Goal: Task Accomplishment & Management: Complete application form

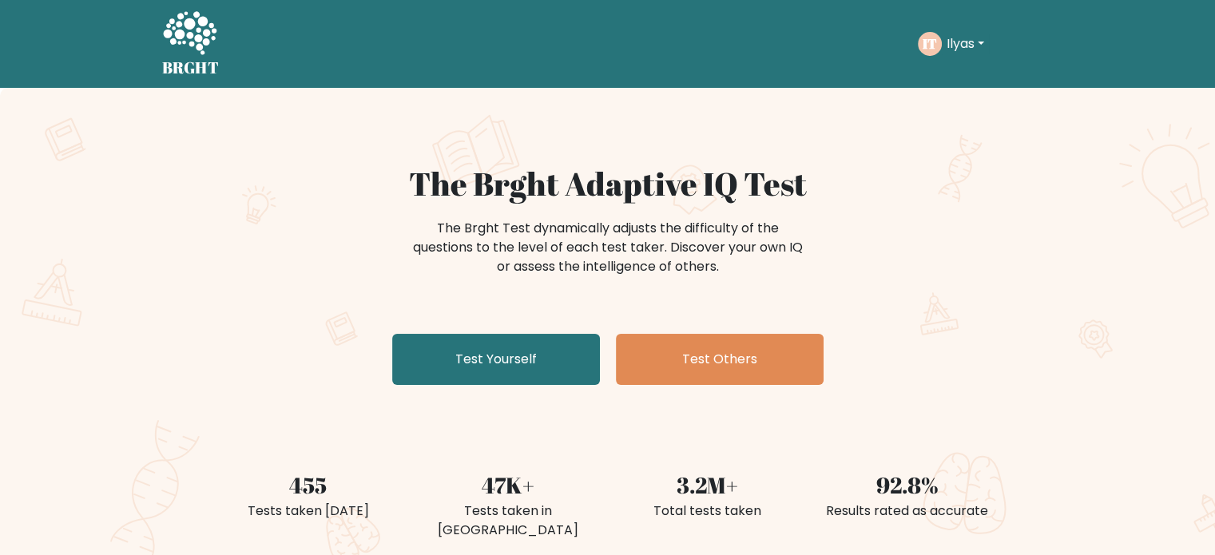
click at [856, 328] on div "The Brght Adaptive IQ Test The Brght Test dynamically adjusts the difficulty of…" at bounding box center [608, 278] width 799 height 227
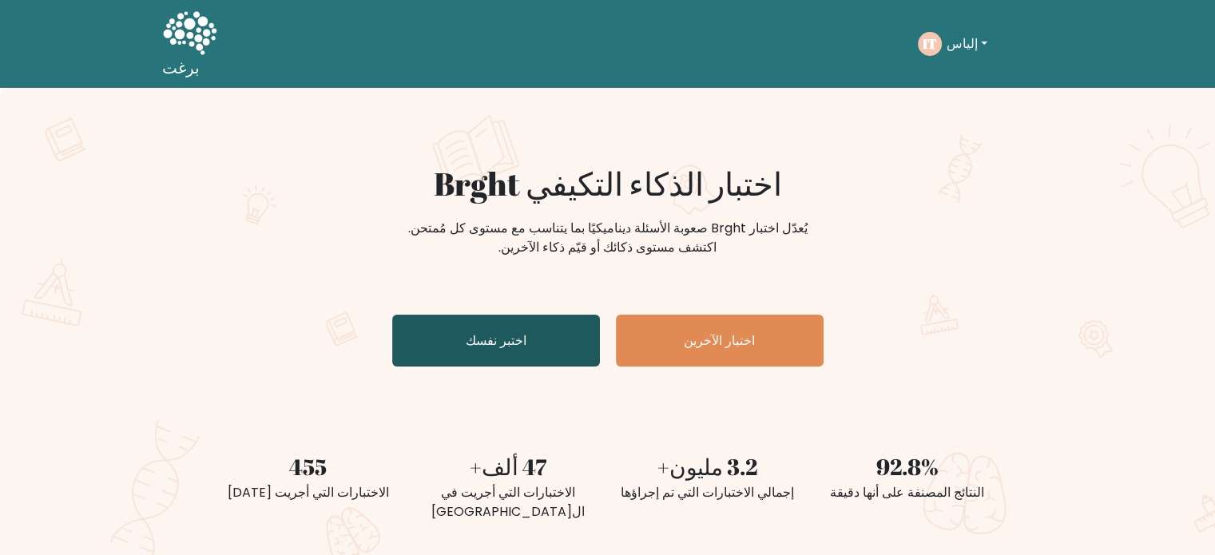
click at [537, 339] on link "اختبر نفسك" at bounding box center [496, 341] width 208 height 52
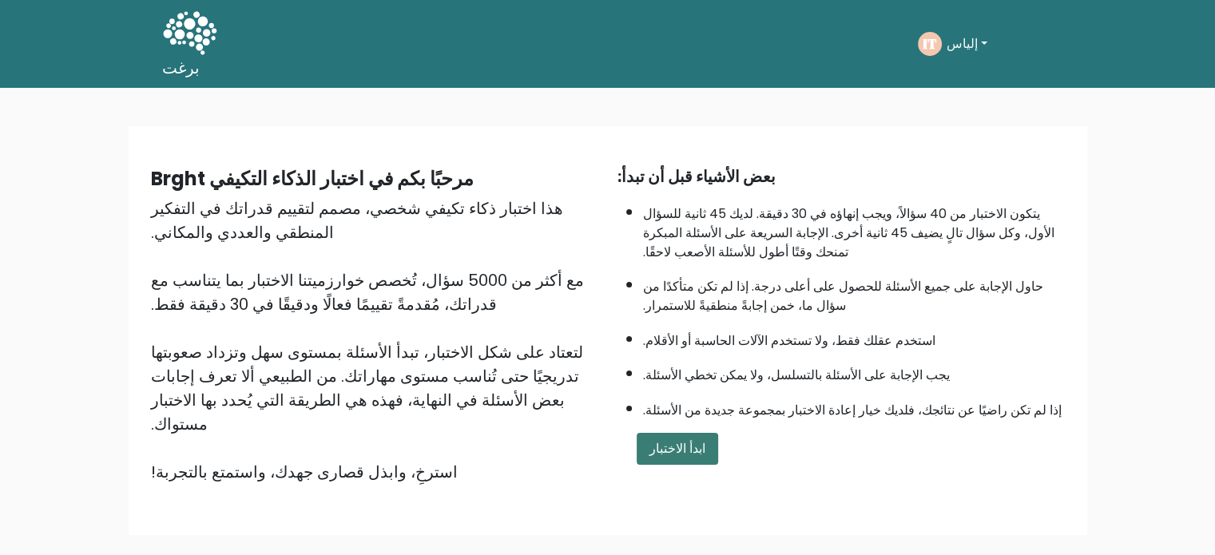
click at [675, 433] on button "ابدأ الاختبار" at bounding box center [677, 449] width 81 height 32
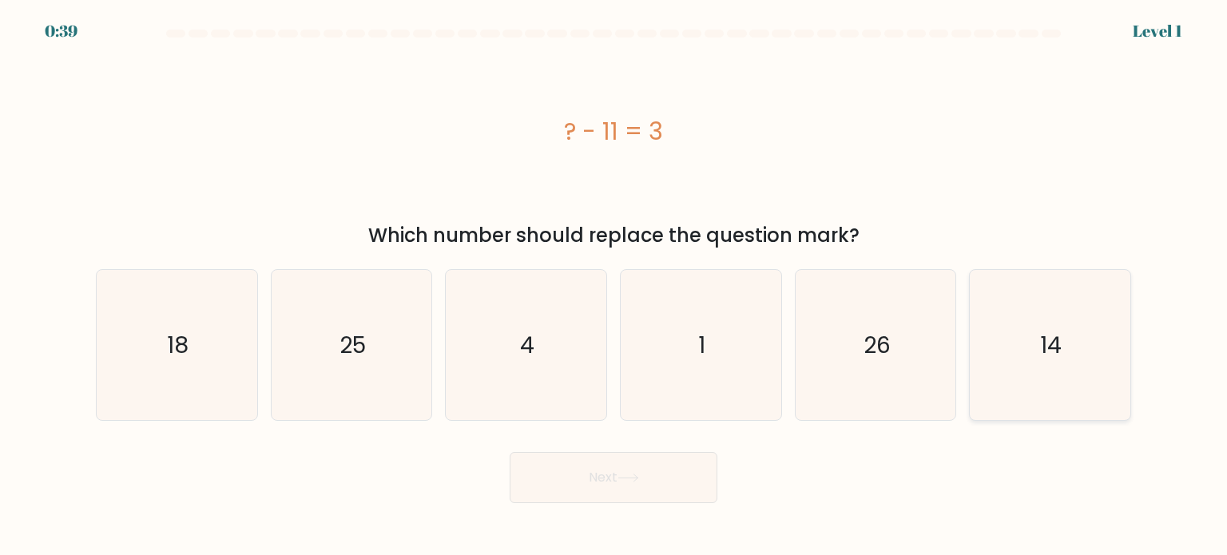
click at [1051, 352] on text "14" at bounding box center [1052, 344] width 22 height 32
click at [614, 286] on input "f. 14" at bounding box center [614, 282] width 1 height 8
radio input "true"
click at [634, 485] on button "Next" at bounding box center [614, 477] width 208 height 51
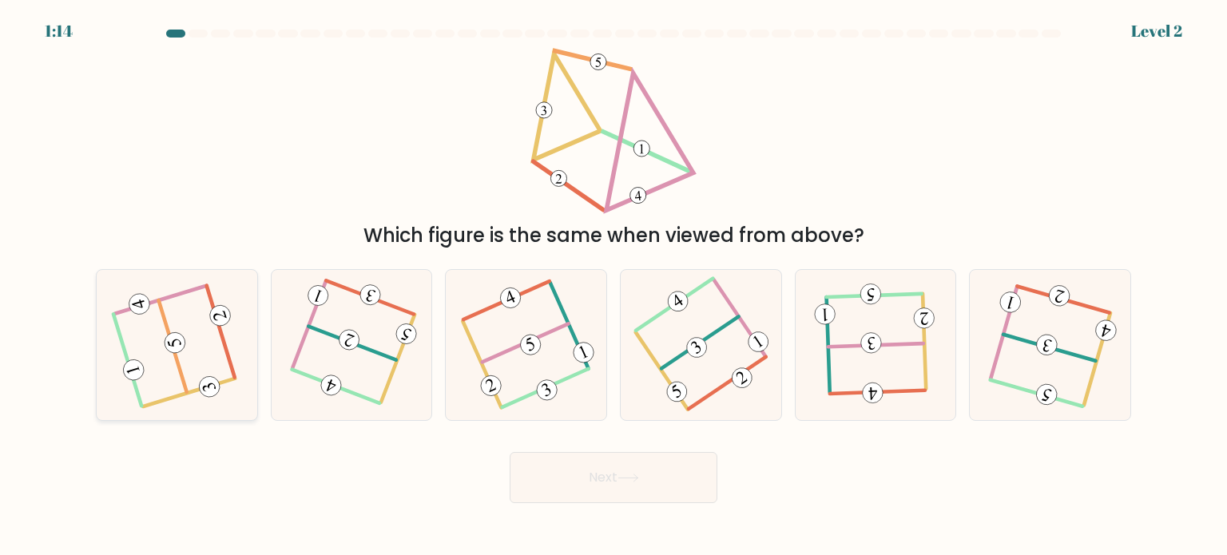
click at [202, 360] on icon at bounding box center [177, 344] width 121 height 121
click at [614, 286] on input "a." at bounding box center [614, 282] width 1 height 8
radio input "true"
click at [611, 479] on button "Next" at bounding box center [614, 477] width 208 height 51
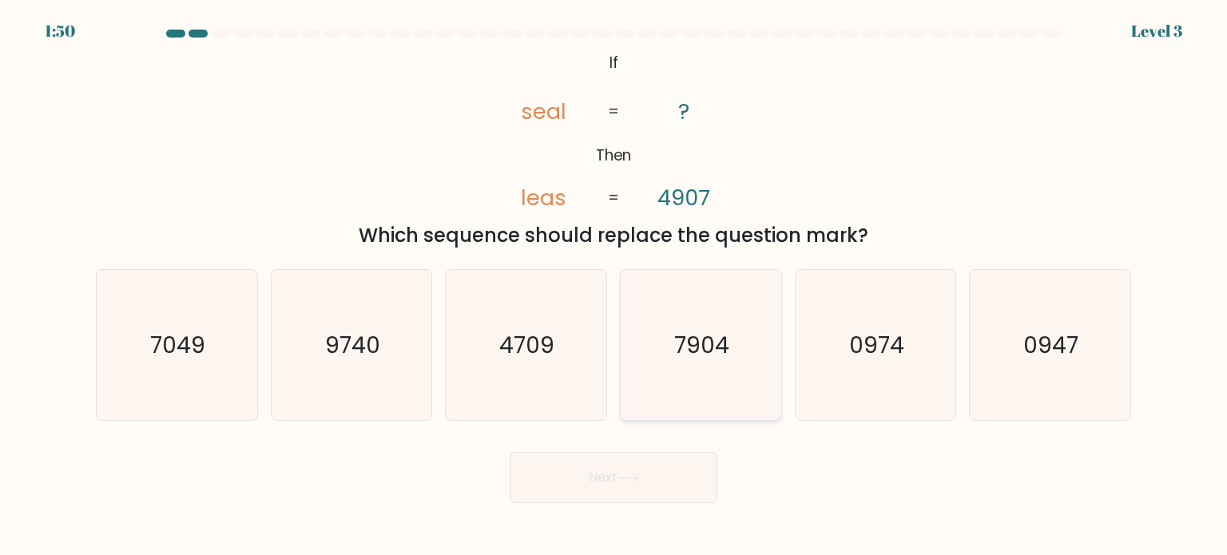
click at [709, 332] on text "7904" at bounding box center [702, 344] width 55 height 32
click at [614, 286] on input "d. 7904" at bounding box center [614, 282] width 1 height 8
radio input "true"
click at [655, 485] on button "Next" at bounding box center [614, 477] width 208 height 51
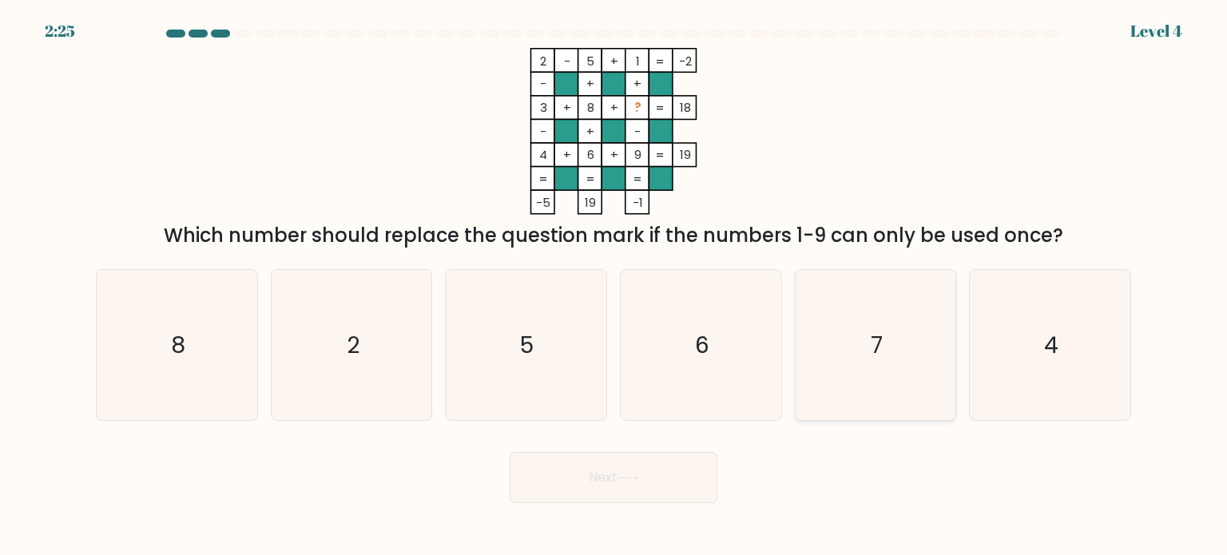
click at [888, 371] on icon "7" at bounding box center [876, 345] width 150 height 150
click at [614, 286] on input "e. 7" at bounding box center [614, 282] width 1 height 8
radio input "true"
click at [649, 470] on button "Next" at bounding box center [614, 477] width 208 height 51
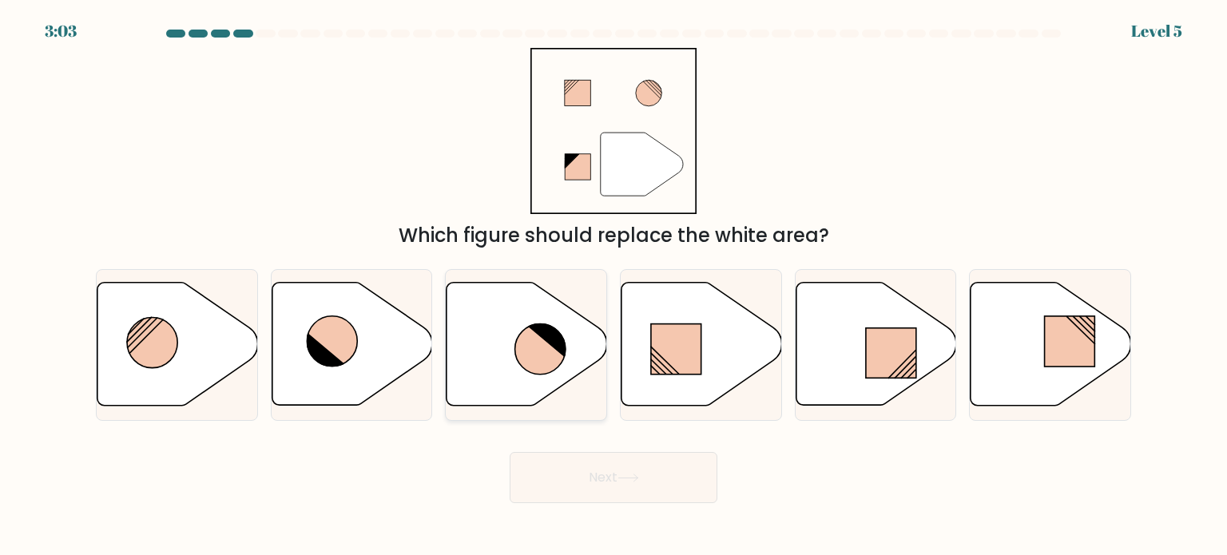
click at [519, 352] on icon at bounding box center [540, 349] width 50 height 50
click at [614, 286] on input "c." at bounding box center [614, 282] width 1 height 8
radio input "true"
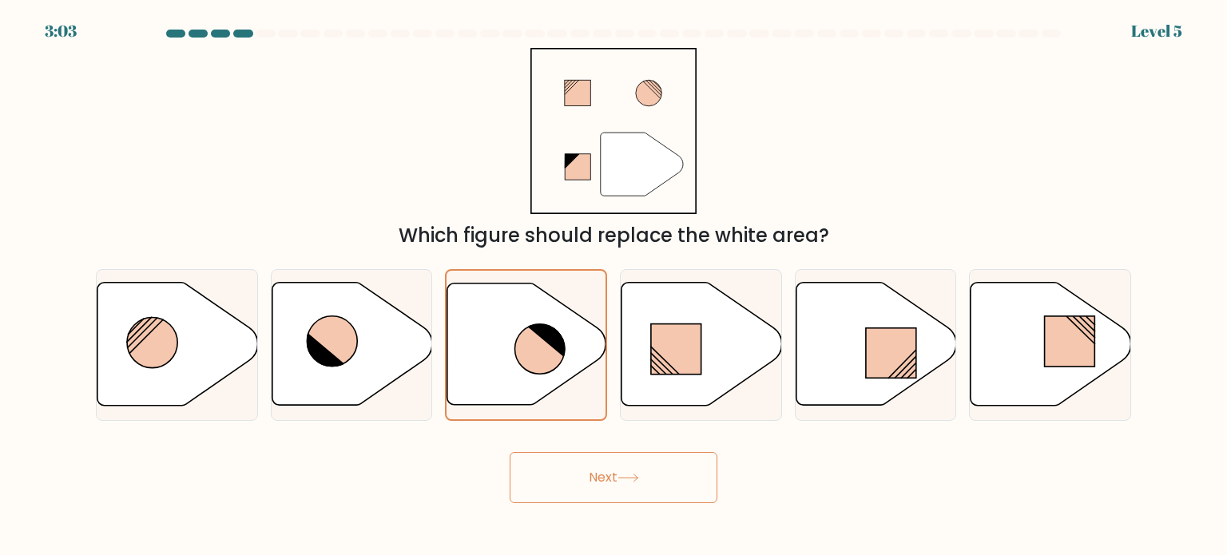
click at [633, 471] on button "Next" at bounding box center [614, 477] width 208 height 51
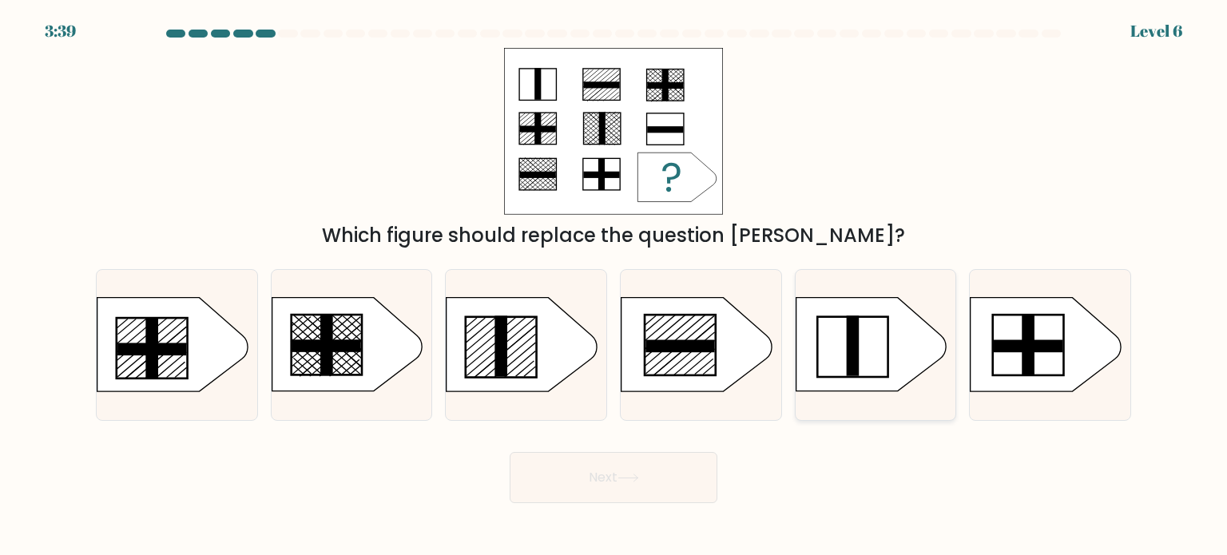
click at [838, 353] on icon at bounding box center [871, 344] width 150 height 93
click at [614, 286] on input "e." at bounding box center [614, 282] width 1 height 8
radio input "true"
click at [646, 484] on button "Next" at bounding box center [614, 477] width 208 height 51
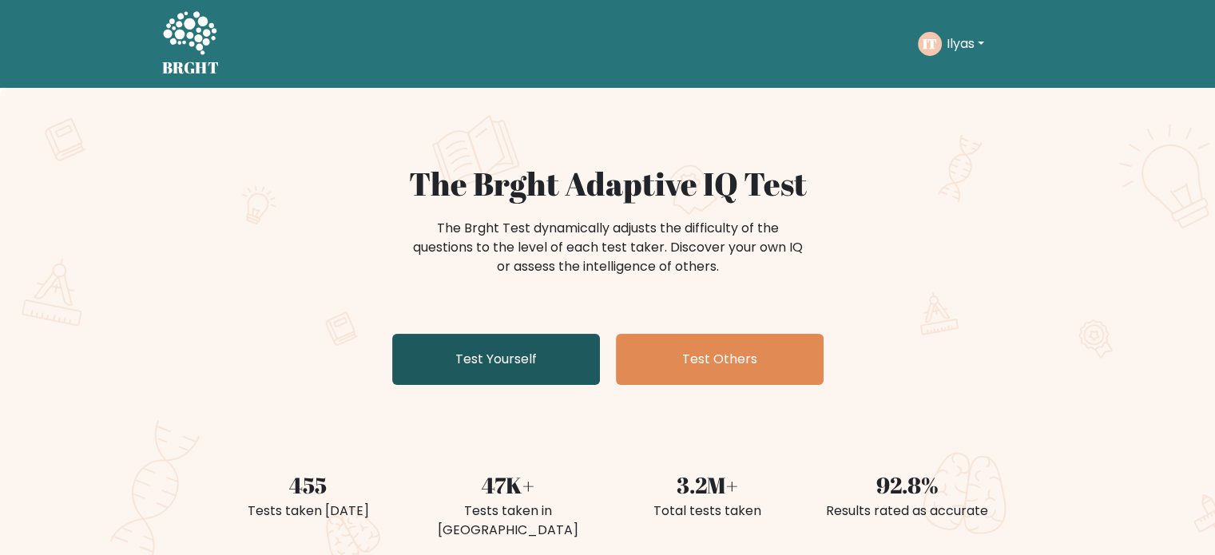
click at [515, 366] on link "Test Yourself" at bounding box center [496, 359] width 208 height 51
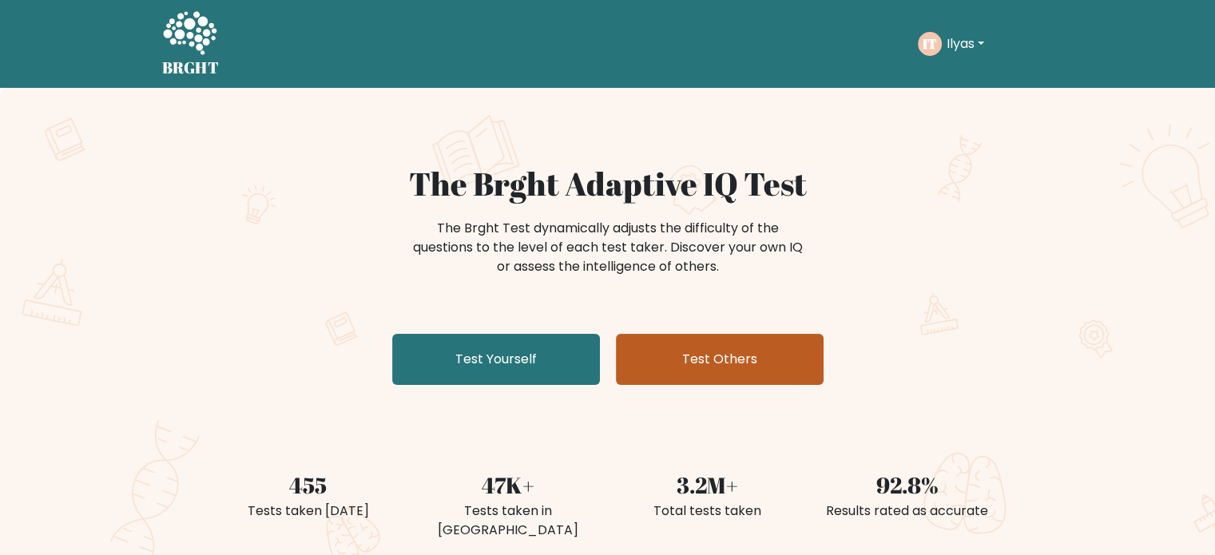
click at [764, 370] on link "Test Others" at bounding box center [720, 359] width 208 height 51
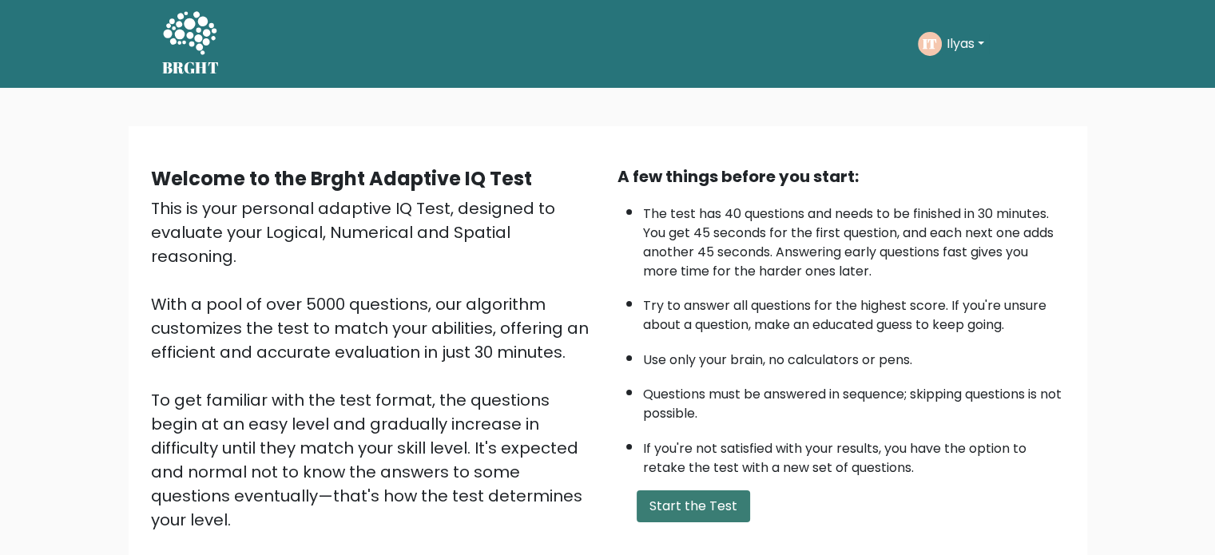
click at [712, 512] on button "Start the Test" at bounding box center [693, 507] width 113 height 32
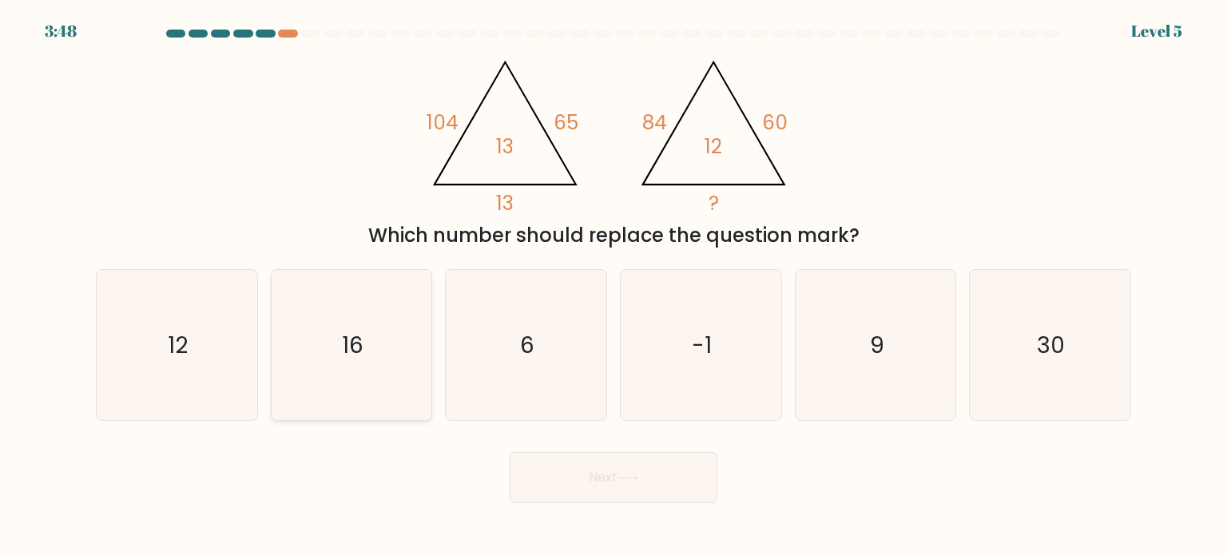
click at [370, 354] on icon "16" at bounding box center [351, 345] width 150 height 150
click at [614, 286] on input "b. 16" at bounding box center [614, 282] width 1 height 8
radio input "true"
click at [604, 453] on button "Next" at bounding box center [614, 477] width 208 height 51
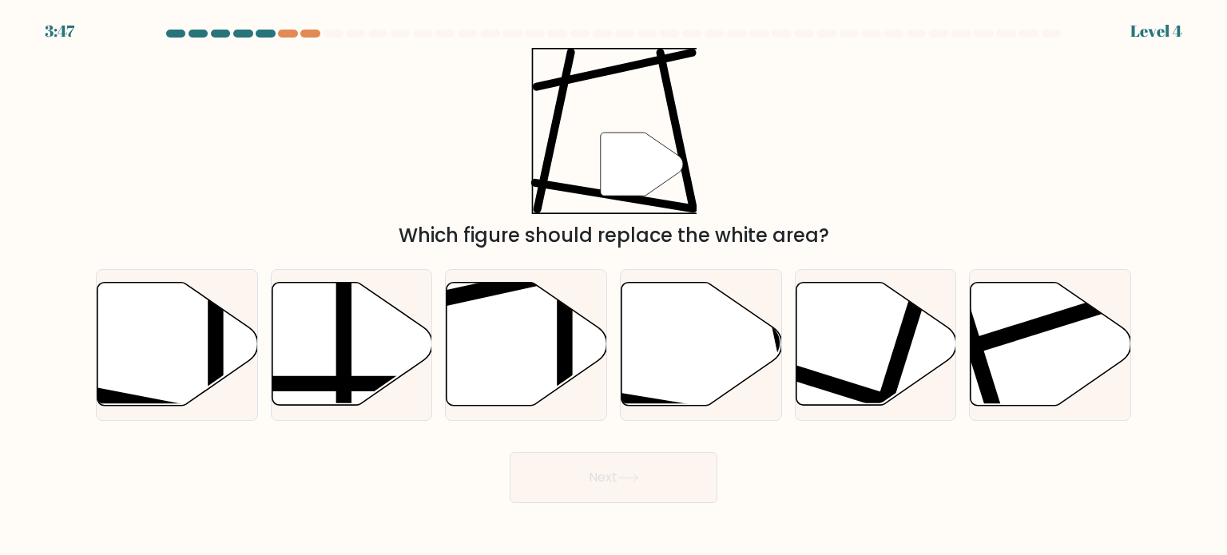
click at [570, 444] on div "Next" at bounding box center [613, 471] width 1055 height 63
click at [527, 369] on icon at bounding box center [527, 344] width 161 height 123
click at [614, 286] on input "c." at bounding box center [614, 282] width 1 height 8
radio input "true"
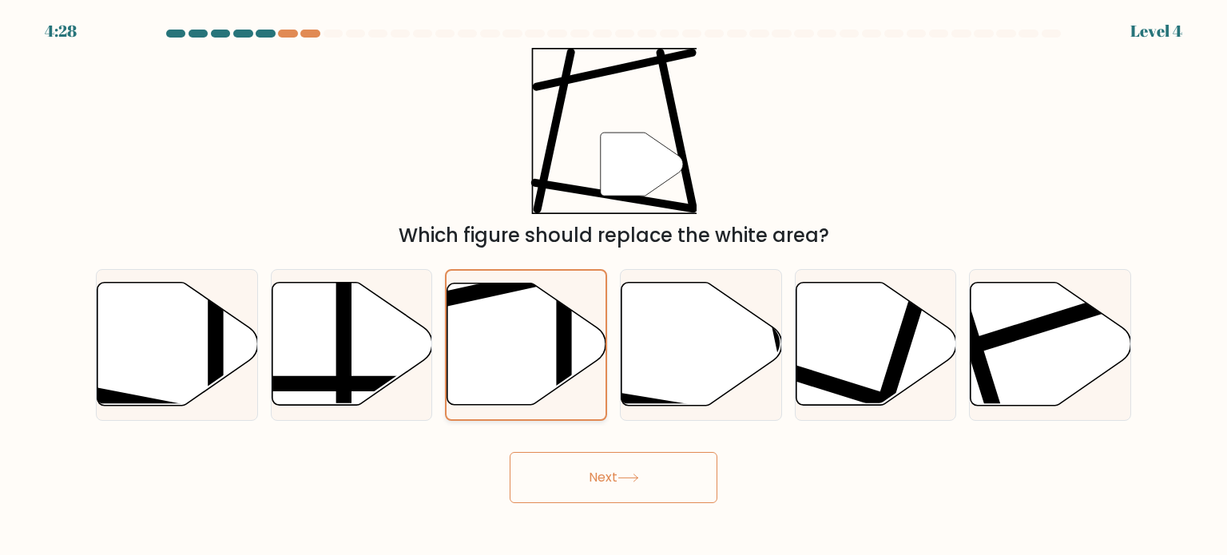
click at [510, 452] on button "Next" at bounding box center [614, 477] width 208 height 51
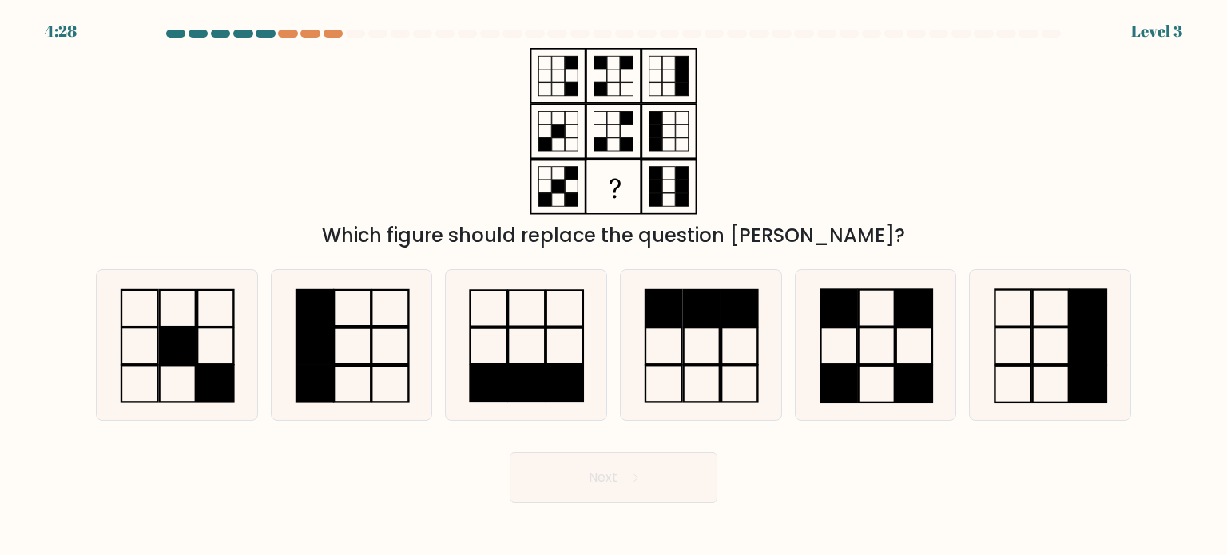
click at [614, 278] on input "c." at bounding box center [614, 282] width 1 height 8
radio input "true"
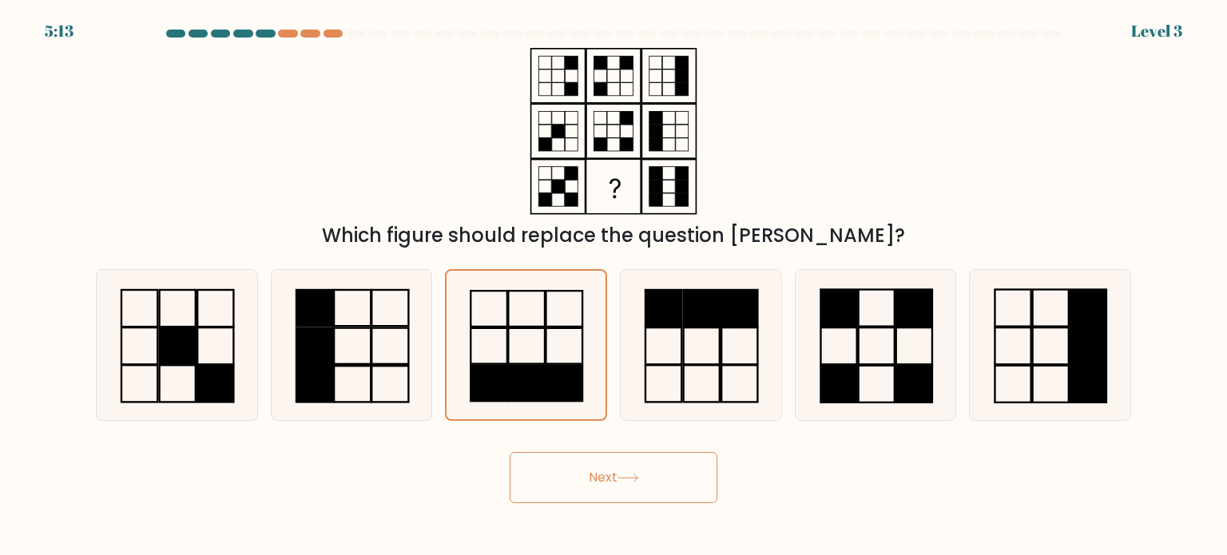
click at [510, 452] on button "Next" at bounding box center [614, 477] width 208 height 51
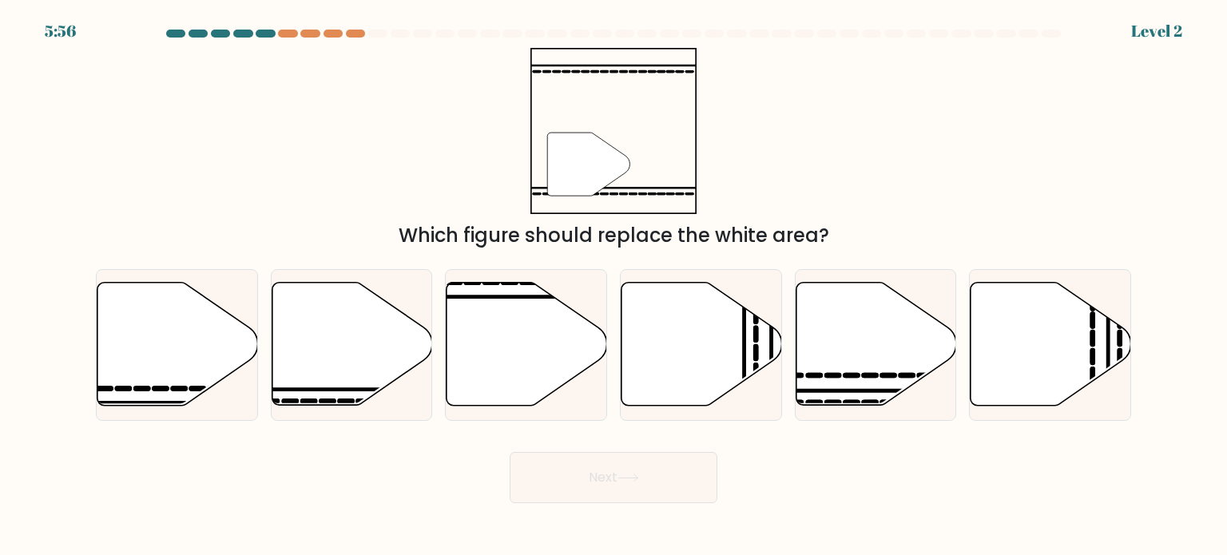
click at [510, 452] on button "Next" at bounding box center [614, 477] width 208 height 51
click at [614, 278] on input "a." at bounding box center [614, 282] width 1 height 8
radio input "true"
click at [510, 452] on button "Next" at bounding box center [614, 477] width 208 height 51
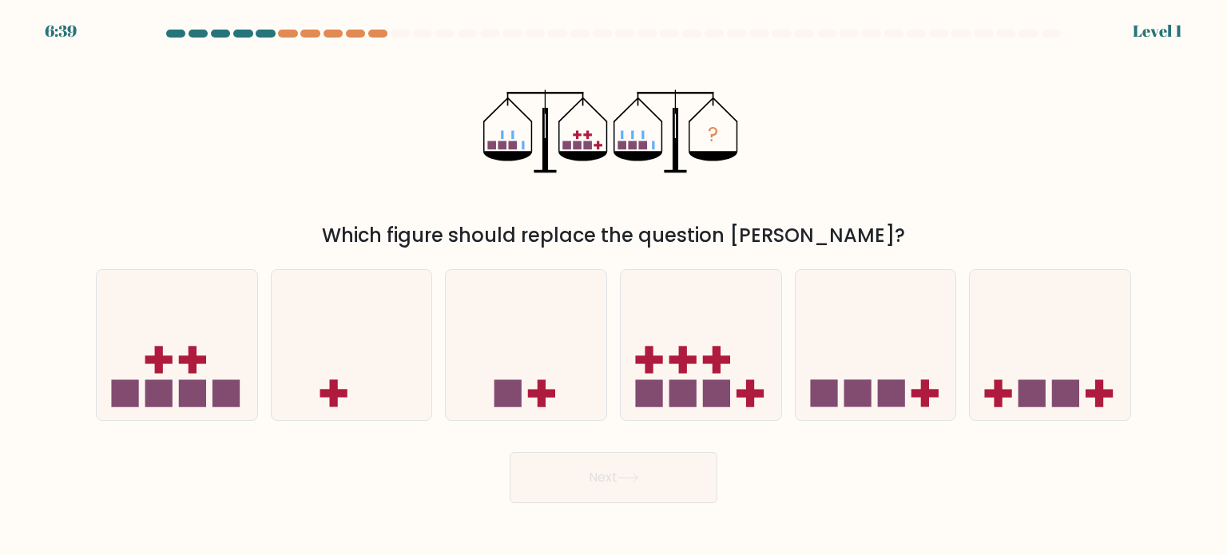
click at [510, 452] on button "Next" at bounding box center [614, 477] width 208 height 51
click at [614, 278] on input "a." at bounding box center [614, 282] width 1 height 8
radio input "true"
click at [510, 452] on button "Next" at bounding box center [614, 477] width 208 height 51
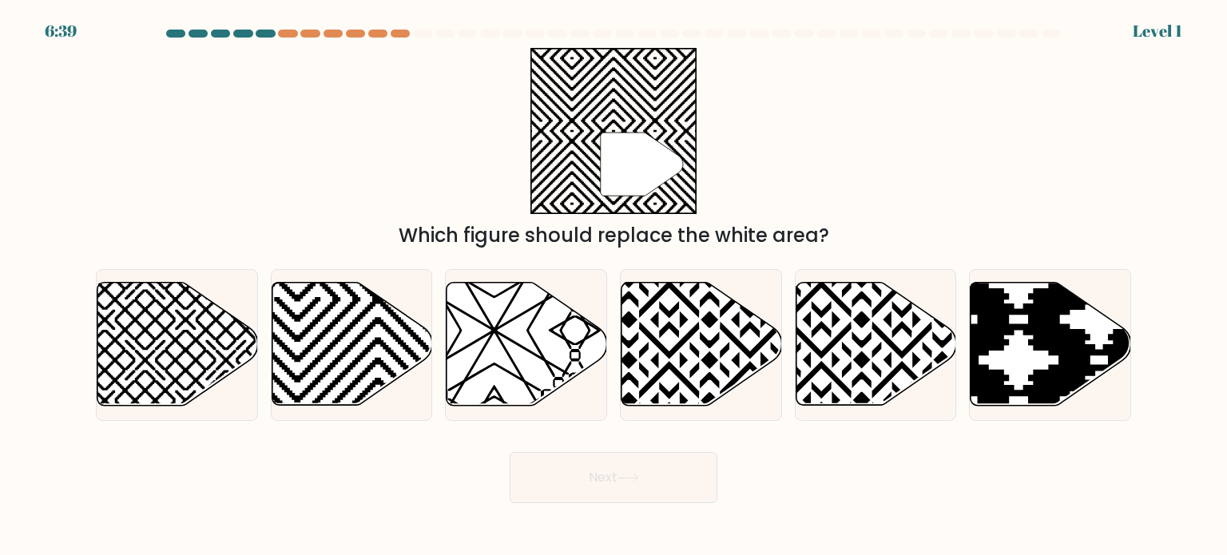
click at [510, 452] on button "Next" at bounding box center [614, 477] width 208 height 51
click at [614, 278] on input "a." at bounding box center [614, 282] width 1 height 8
radio input "true"
click at [510, 452] on button "Next" at bounding box center [614, 477] width 208 height 51
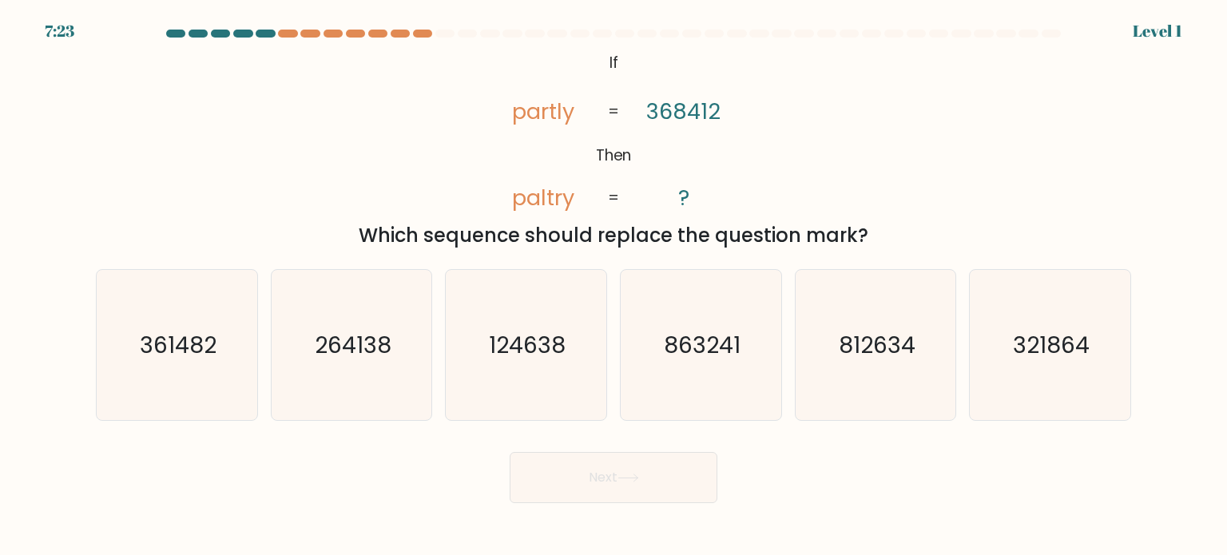
click at [614, 278] on input "a. 361482" at bounding box center [614, 282] width 1 height 8
radio input "true"
click at [510, 452] on button "Next" at bounding box center [614, 477] width 208 height 51
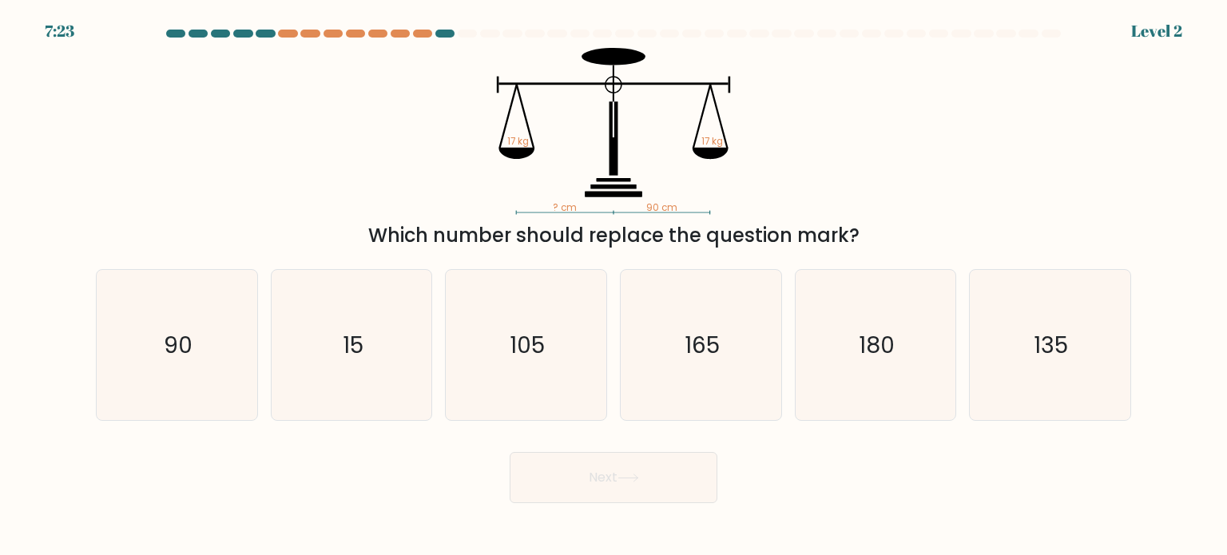
click at [614, 278] on input "a. 90" at bounding box center [614, 282] width 1 height 8
radio input "true"
click at [510, 452] on button "Next" at bounding box center [614, 477] width 208 height 51
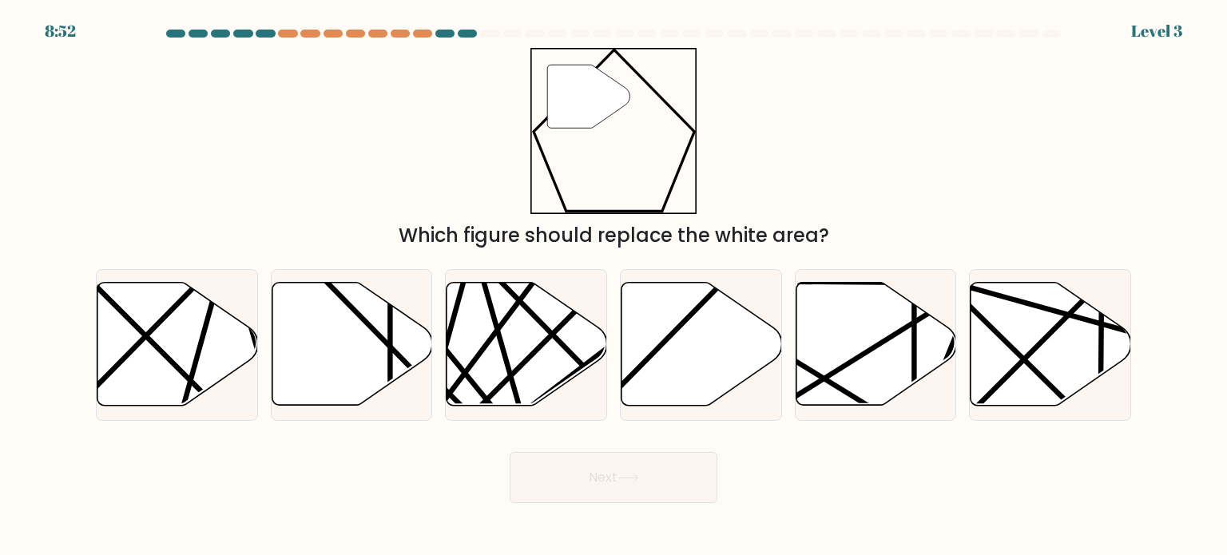
click at [510, 452] on button "Next" at bounding box center [614, 477] width 208 height 51
click at [614, 278] on input "a." at bounding box center [614, 282] width 1 height 8
radio input "true"
click at [510, 452] on button "Next" at bounding box center [614, 477] width 208 height 51
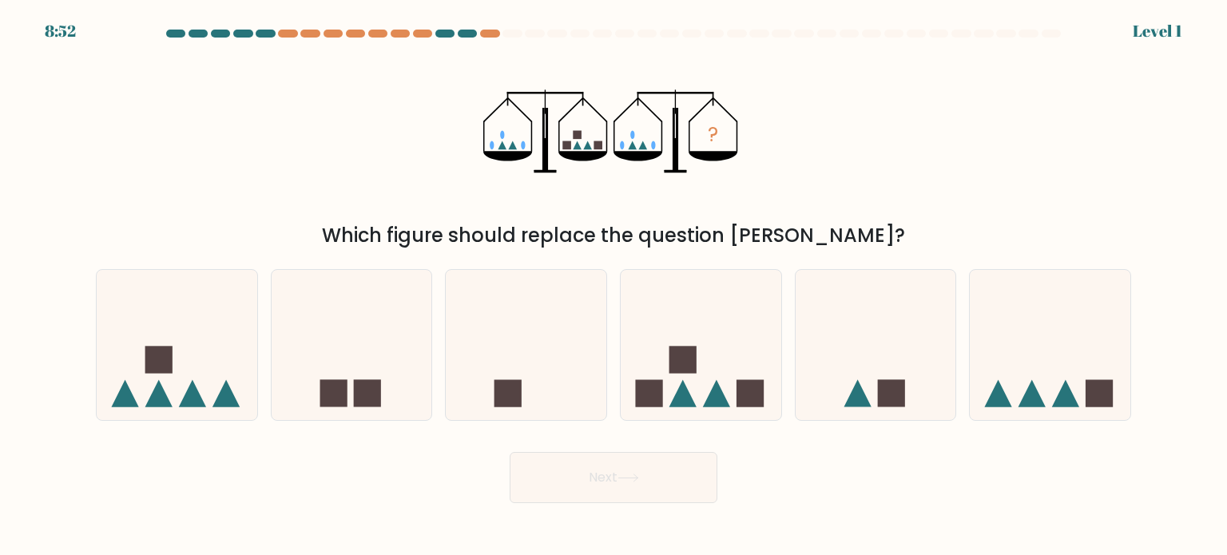
click at [614, 278] on input "a." at bounding box center [614, 282] width 1 height 8
radio input "true"
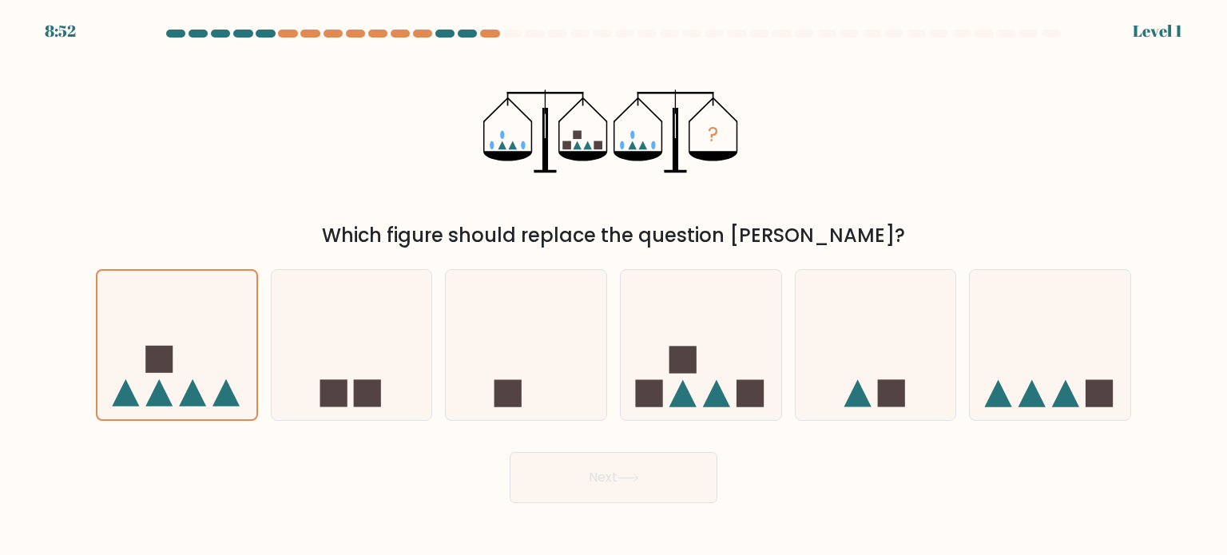
click at [510, 452] on button "Next" at bounding box center [614, 477] width 208 height 51
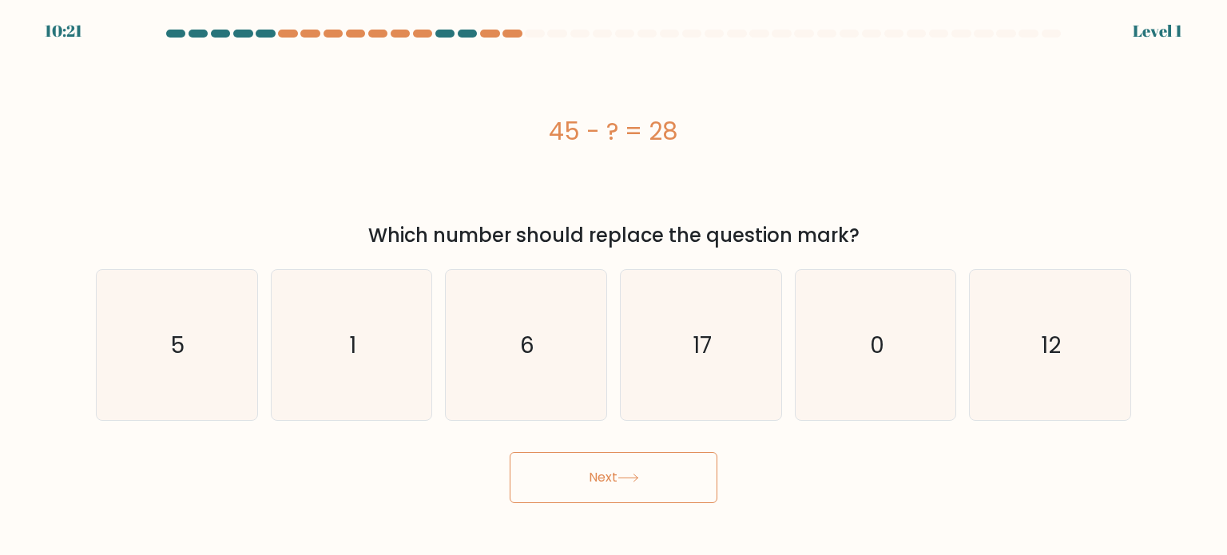
click at [510, 452] on button "Next" at bounding box center [614, 477] width 208 height 51
click at [614, 278] on input "a. 5" at bounding box center [614, 282] width 1 height 8
radio input "true"
click at [510, 452] on button "Next" at bounding box center [614, 477] width 208 height 51
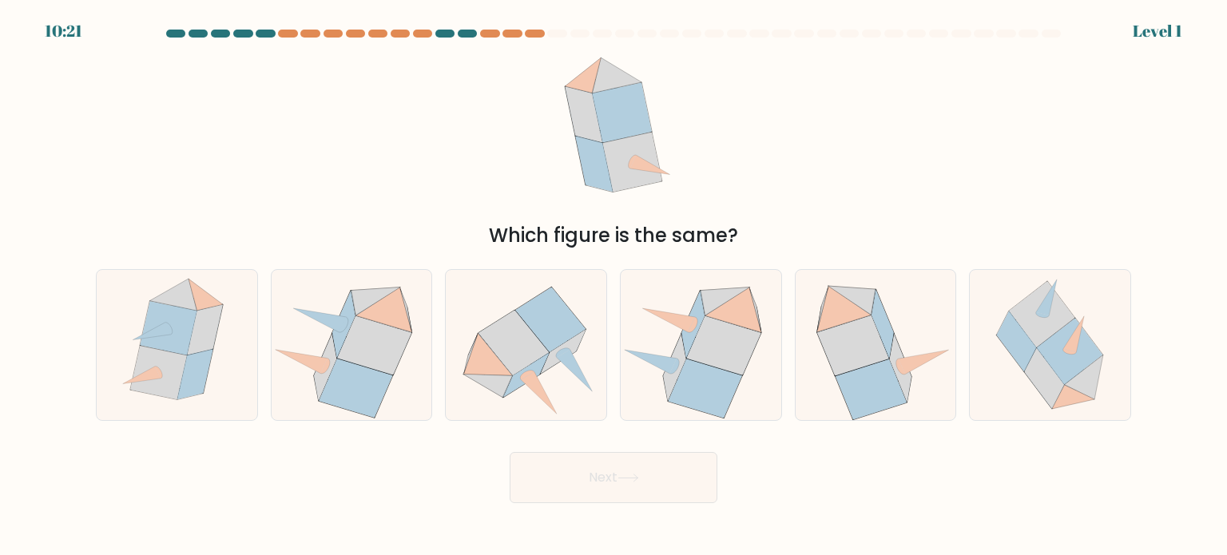
click at [614, 278] on input "a." at bounding box center [614, 282] width 1 height 8
radio input "true"
click at [510, 452] on button "Next" at bounding box center [614, 477] width 208 height 51
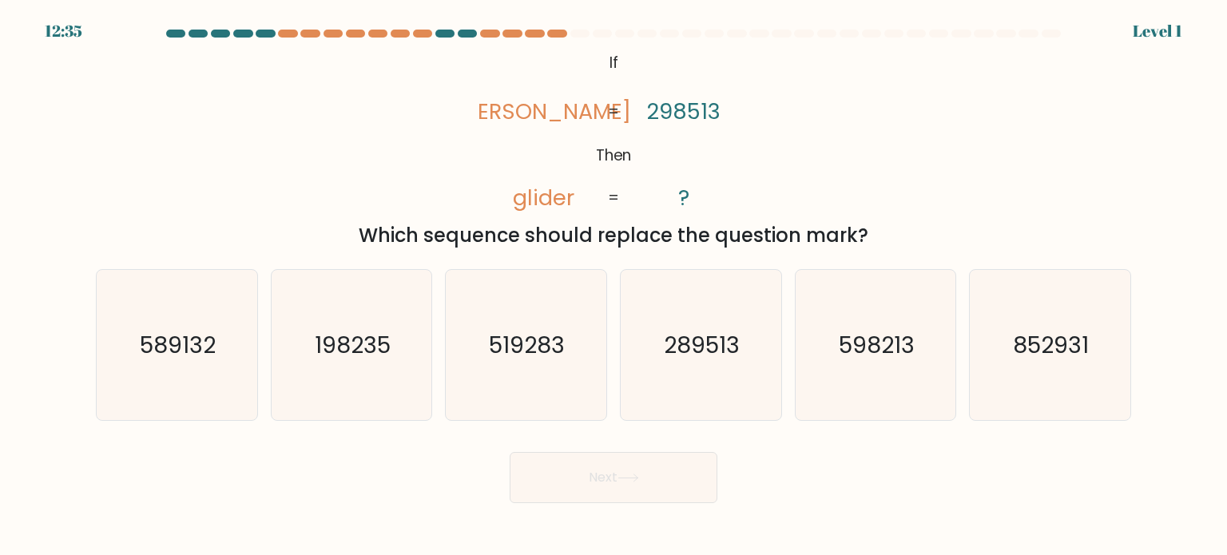
click at [614, 278] on input "a. 589132" at bounding box center [614, 282] width 1 height 8
radio input "true"
click at [510, 452] on button "Next" at bounding box center [614, 477] width 208 height 51
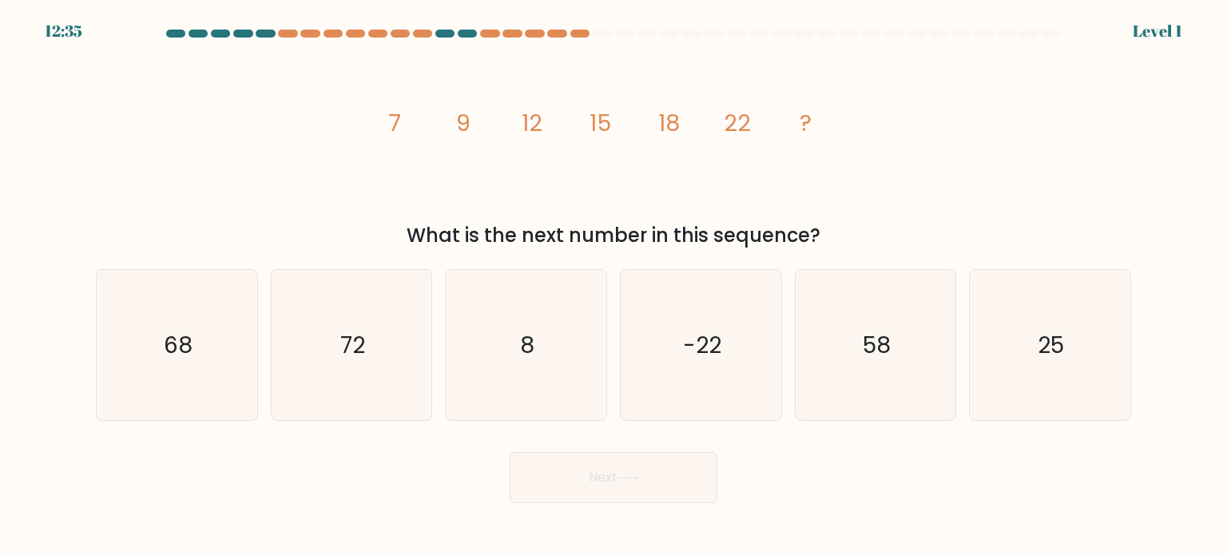
click at [510, 452] on button "Next" at bounding box center [614, 477] width 208 height 51
click at [614, 278] on input "a. 68" at bounding box center [614, 282] width 1 height 8
radio input "true"
click at [510, 452] on button "Next" at bounding box center [614, 477] width 208 height 51
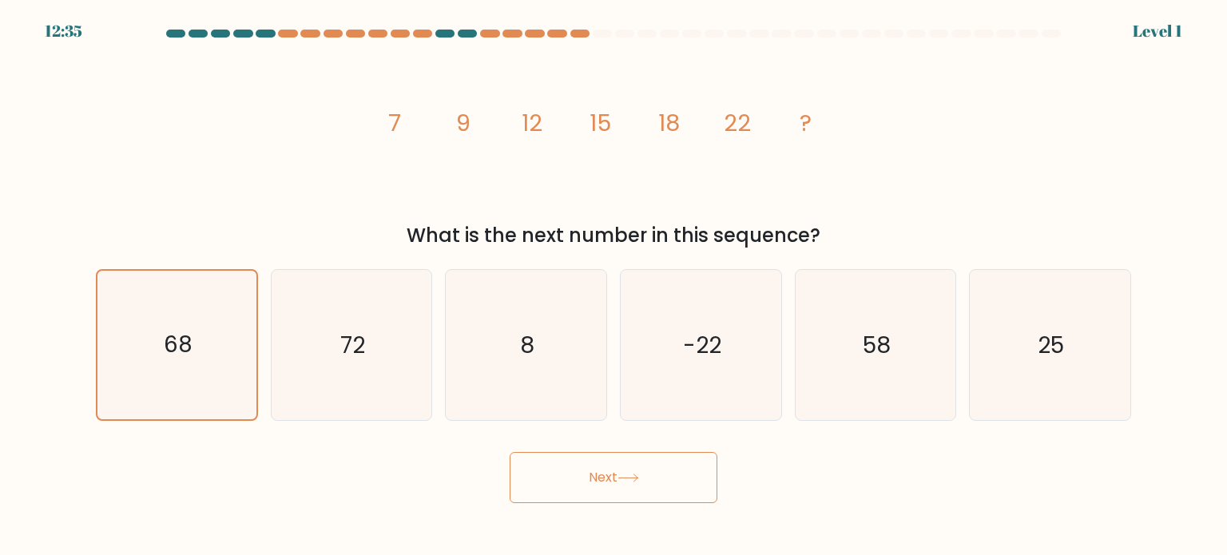
click button "Next" at bounding box center [614, 477] width 208 height 51
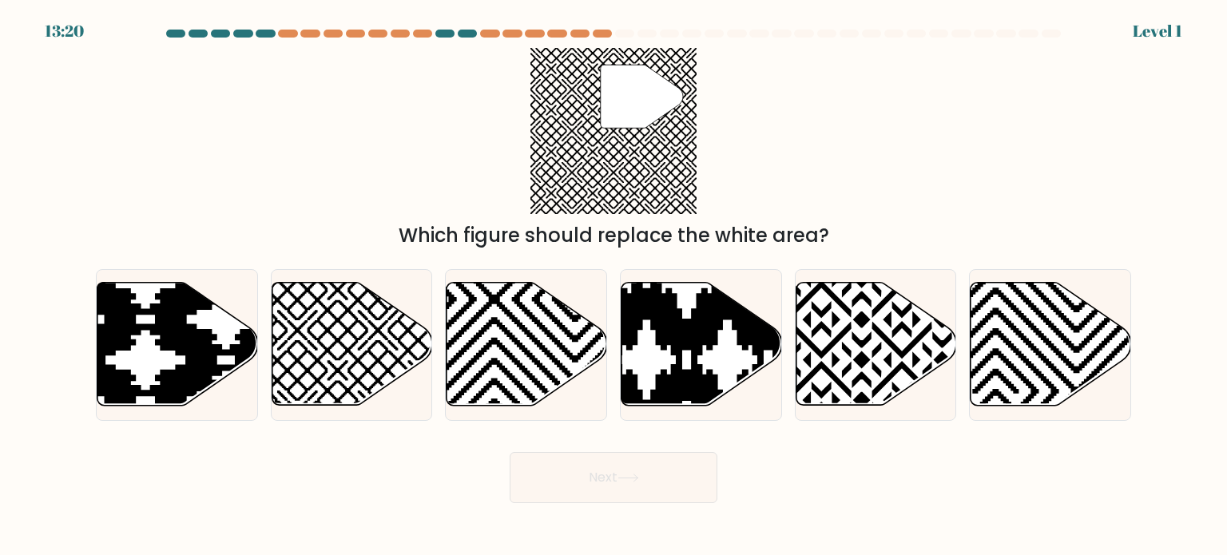
click at [510, 452] on button "Next" at bounding box center [614, 477] width 208 height 51
click at [614, 278] on input "a." at bounding box center [614, 282] width 1 height 8
radio input "true"
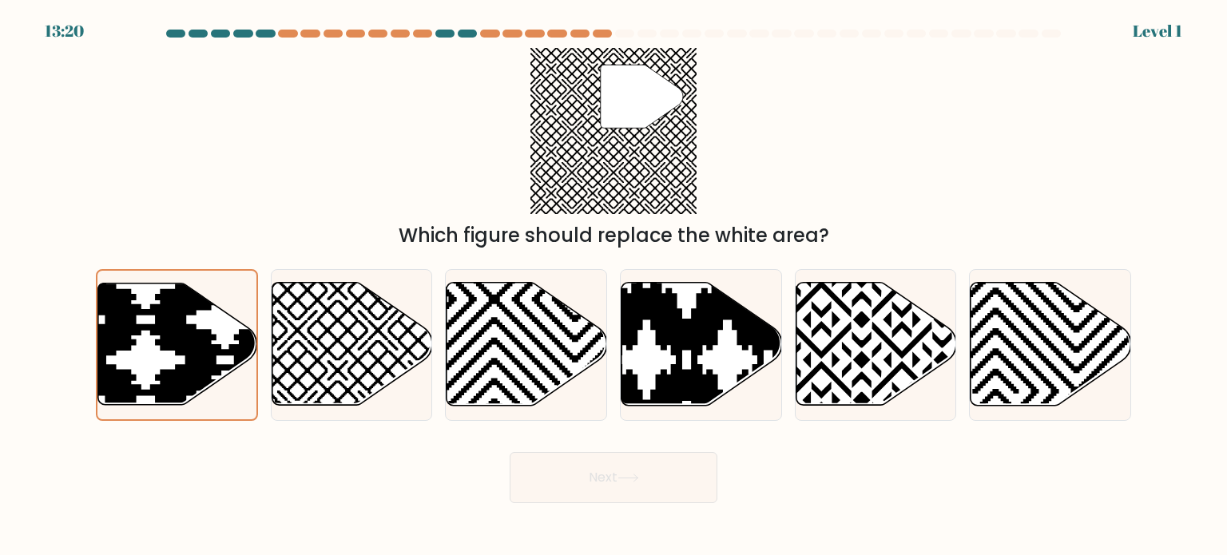
click at [510, 452] on button "Next" at bounding box center [614, 477] width 208 height 51
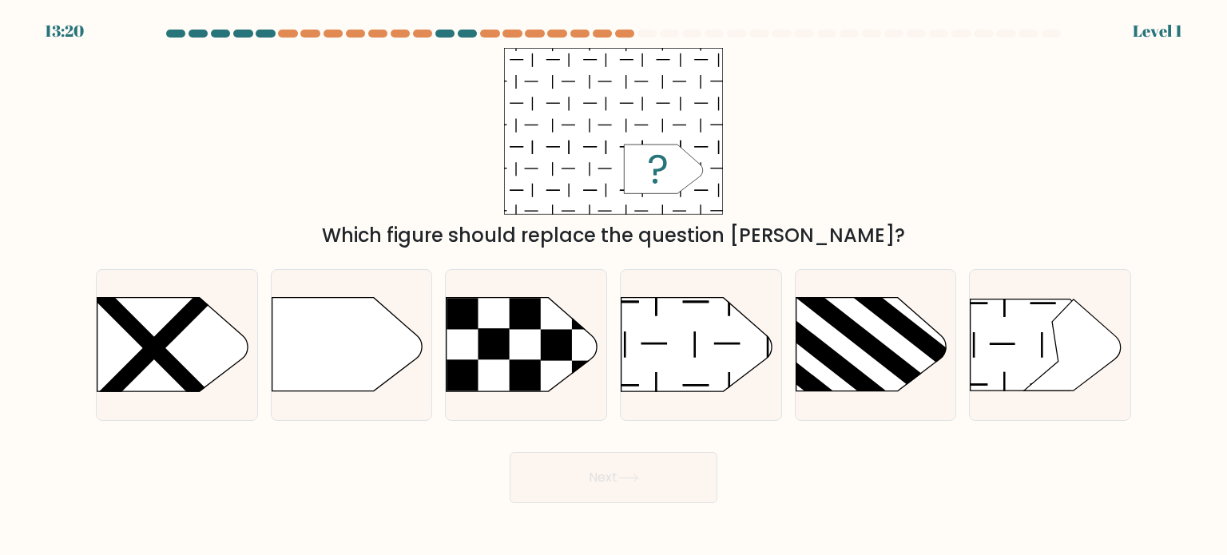
click at [614, 278] on input "a." at bounding box center [614, 282] width 1 height 8
radio input "true"
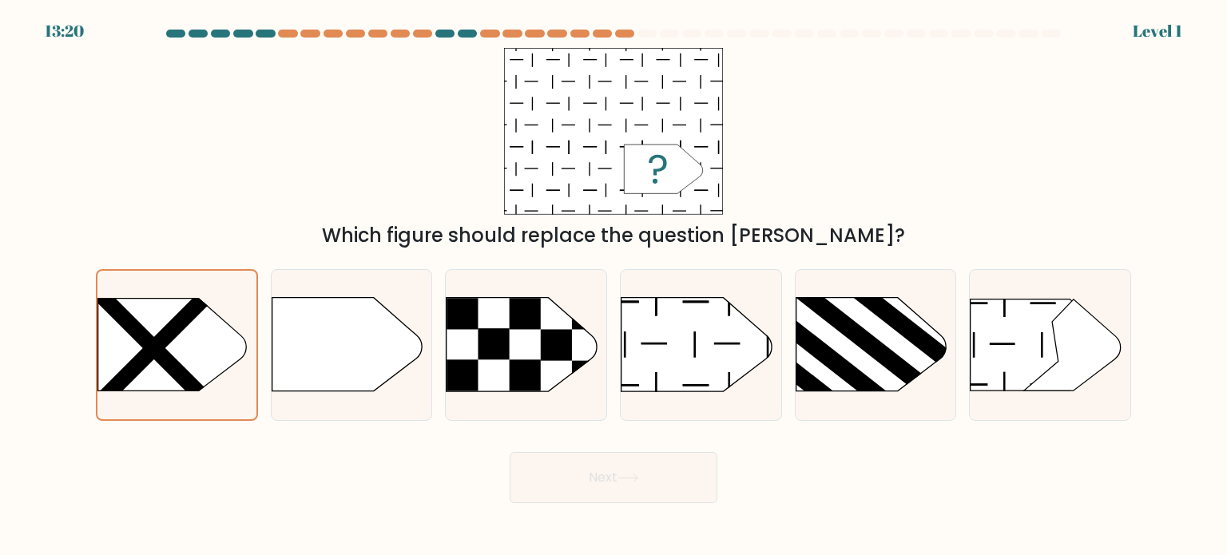
click at [510, 452] on button "Next" at bounding box center [614, 477] width 208 height 51
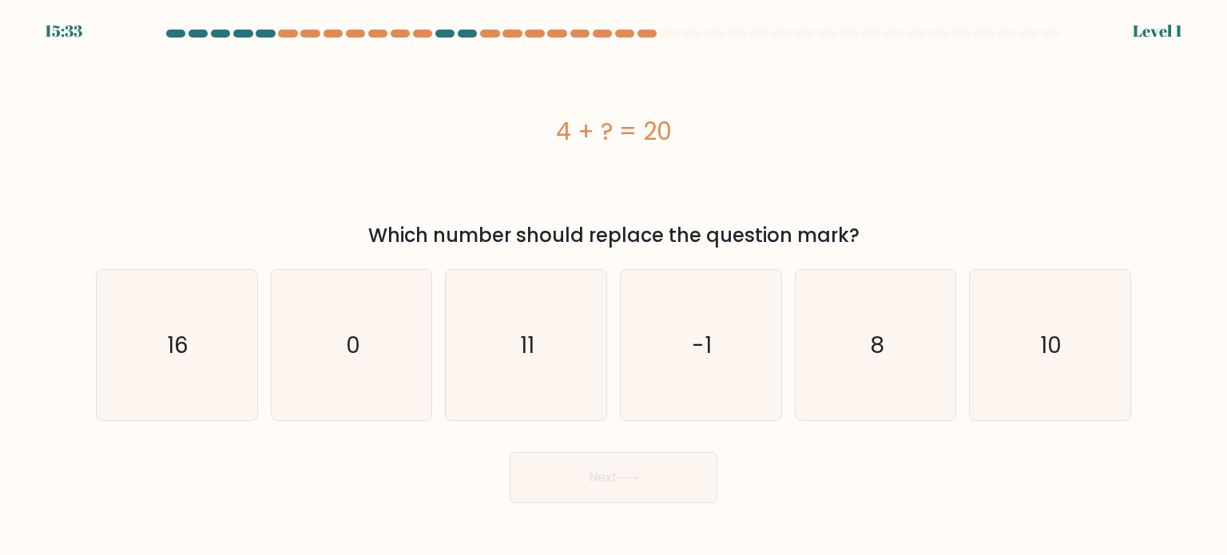
click at [510, 452] on button "Next" at bounding box center [614, 477] width 208 height 51
click at [614, 278] on input "a. 16" at bounding box center [614, 282] width 1 height 8
radio input "true"
click at [510, 452] on button "Next" at bounding box center [614, 477] width 208 height 51
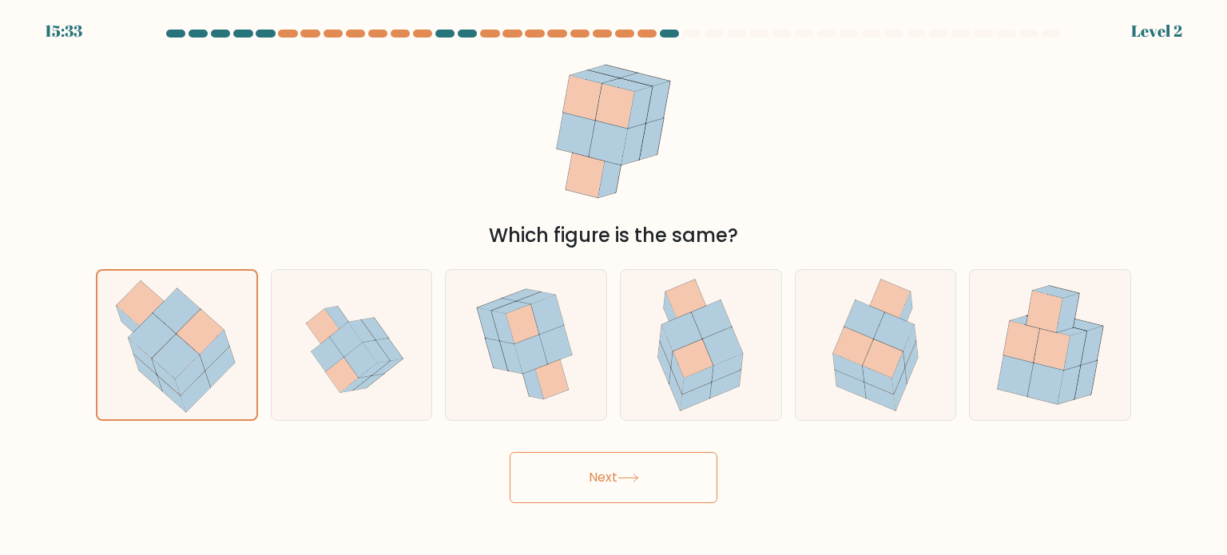
click at [510, 452] on button "Next" at bounding box center [614, 477] width 208 height 51
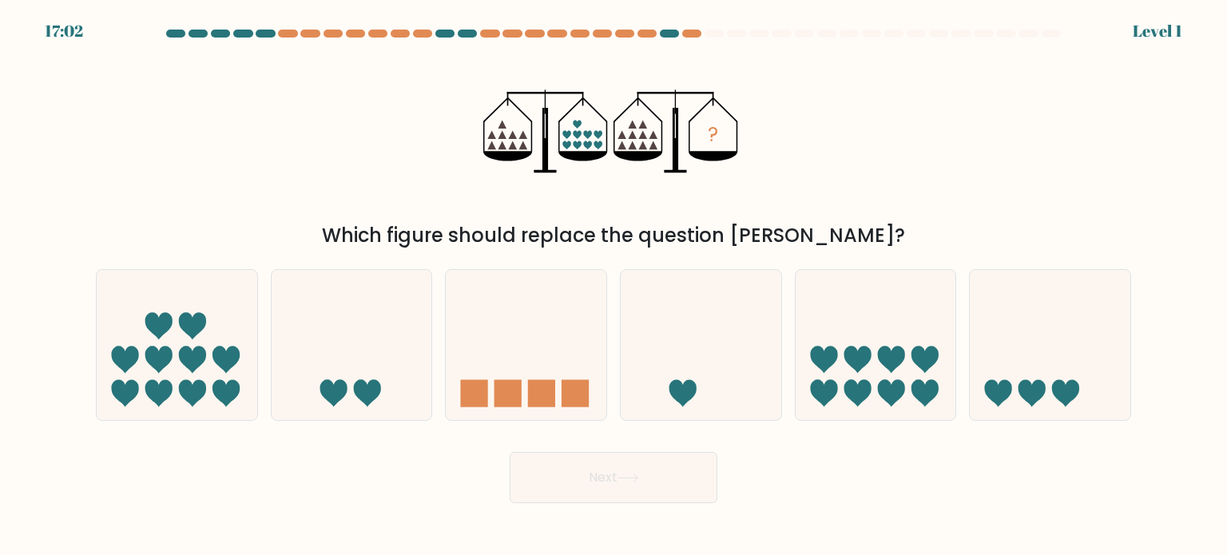
click at [510, 452] on button "Next" at bounding box center [614, 477] width 208 height 51
click at [614, 278] on input "a." at bounding box center [614, 282] width 1 height 8
radio input "true"
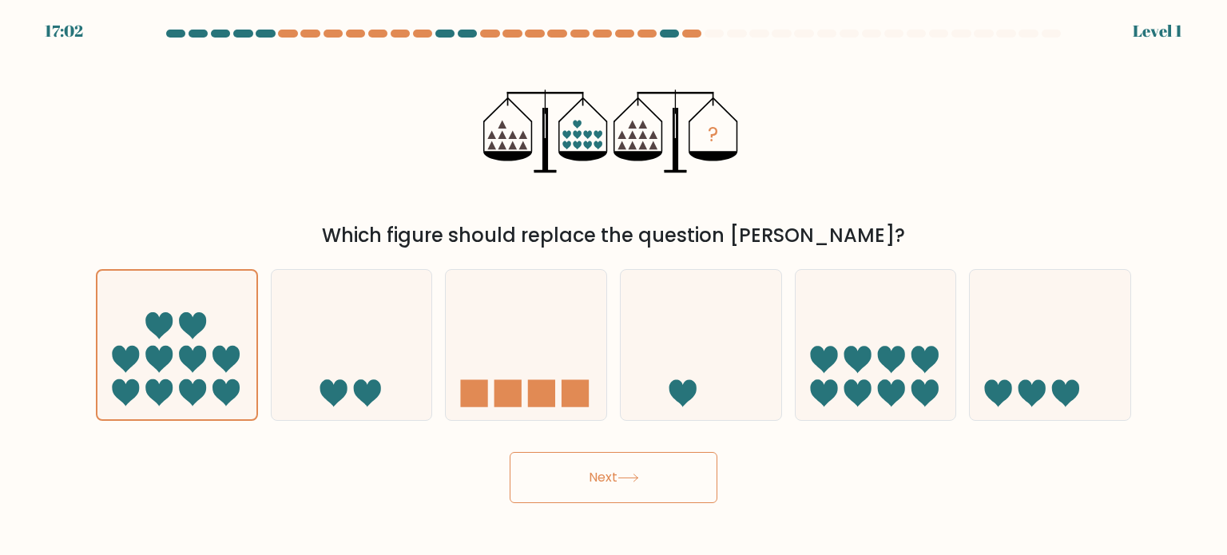
click at [510, 452] on button "Next" at bounding box center [614, 477] width 208 height 51
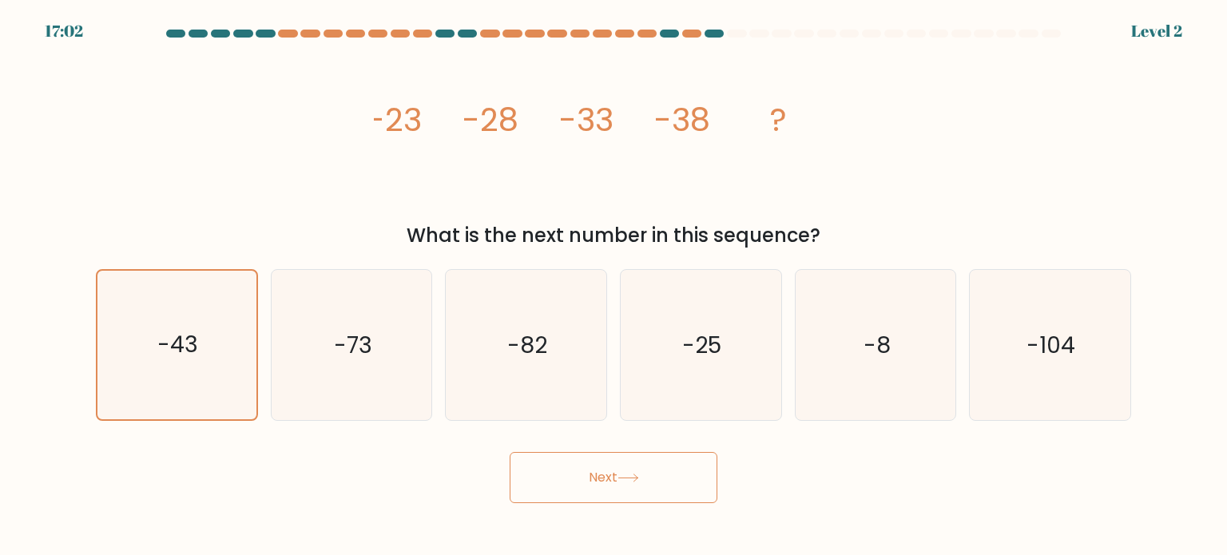
click at [510, 452] on button "Next" at bounding box center [614, 477] width 208 height 51
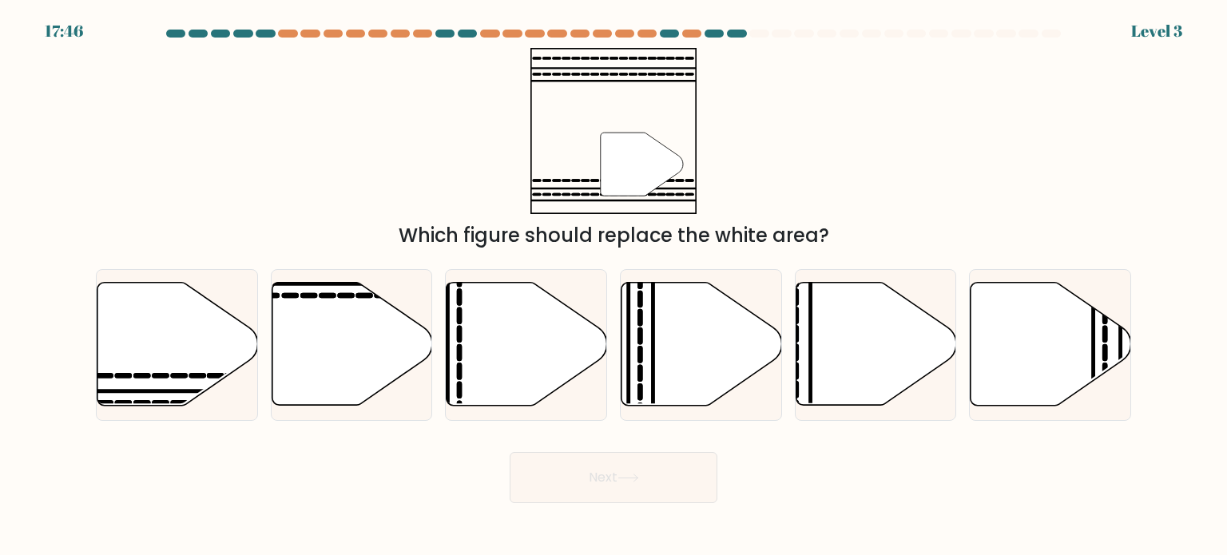
click at [510, 452] on button "Next" at bounding box center [614, 477] width 208 height 51
click at [614, 278] on input "a." at bounding box center [614, 282] width 1 height 8
radio input "true"
click at [510, 452] on button "Next" at bounding box center [614, 477] width 208 height 51
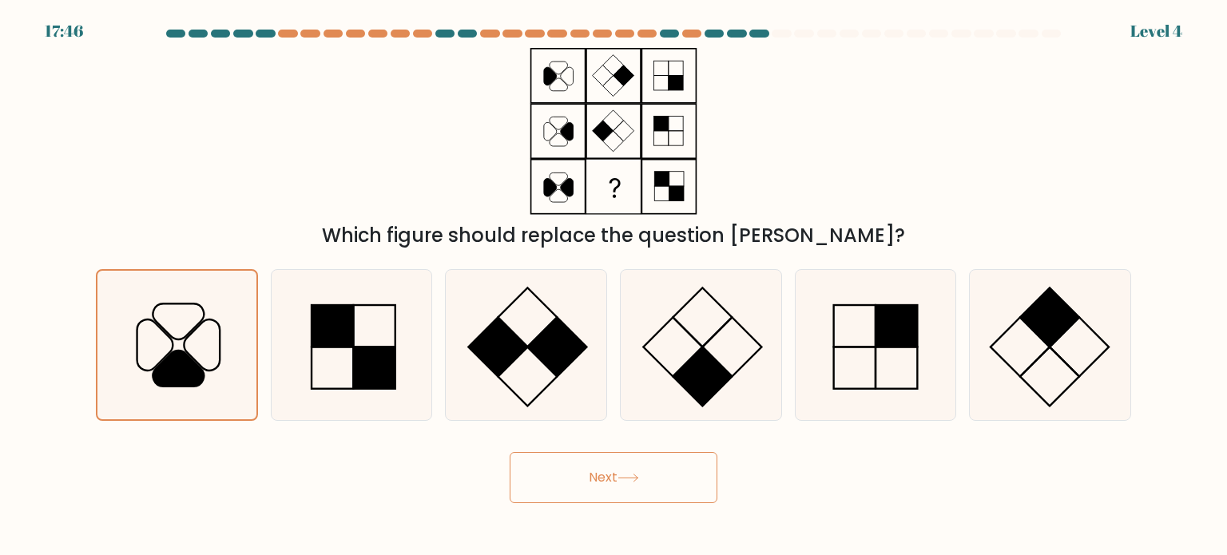
click at [510, 452] on button "Next" at bounding box center [614, 477] width 208 height 51
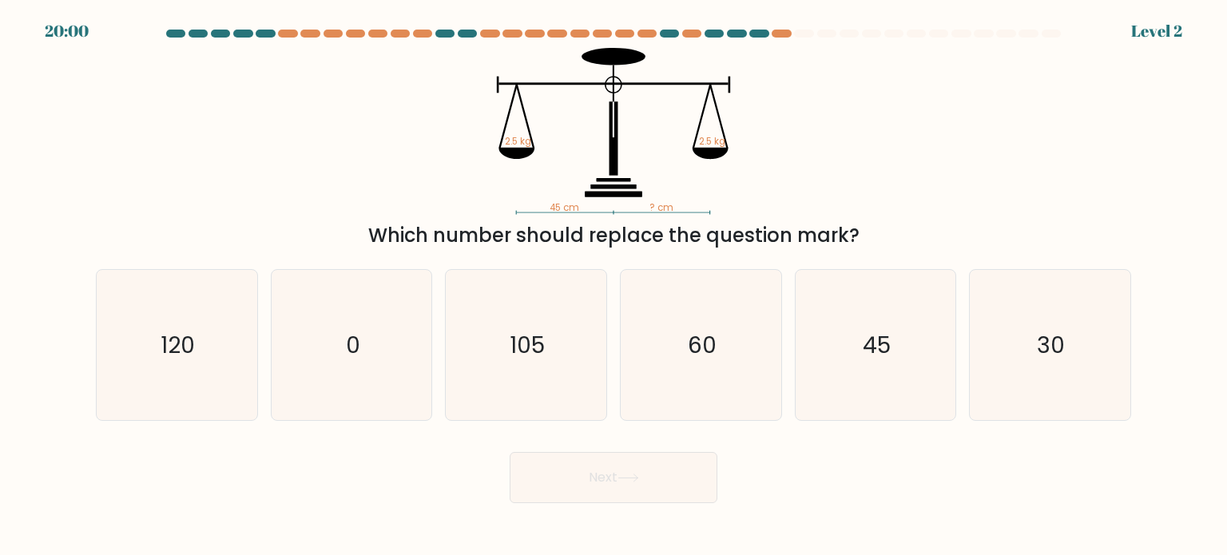
click at [614, 278] on input "a. 120" at bounding box center [614, 282] width 1 height 8
radio input "true"
click at [510, 452] on button "Next" at bounding box center [614, 477] width 208 height 51
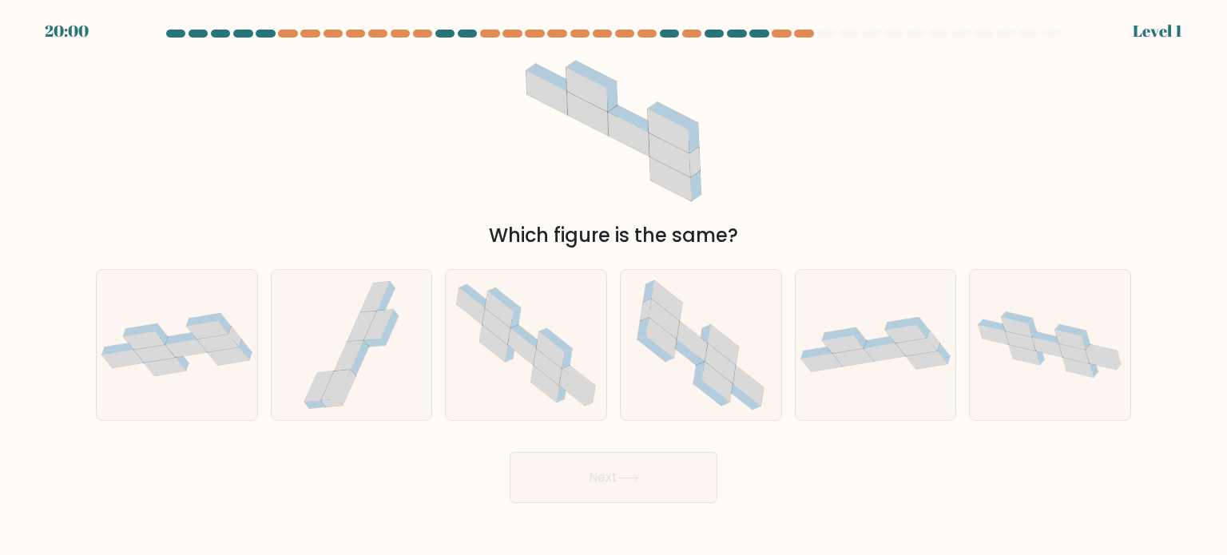
click at [510, 452] on button "Next" at bounding box center [614, 477] width 208 height 51
click at [614, 278] on input "a." at bounding box center [614, 282] width 1 height 8
radio input "true"
click at [510, 452] on button "Next" at bounding box center [614, 477] width 208 height 51
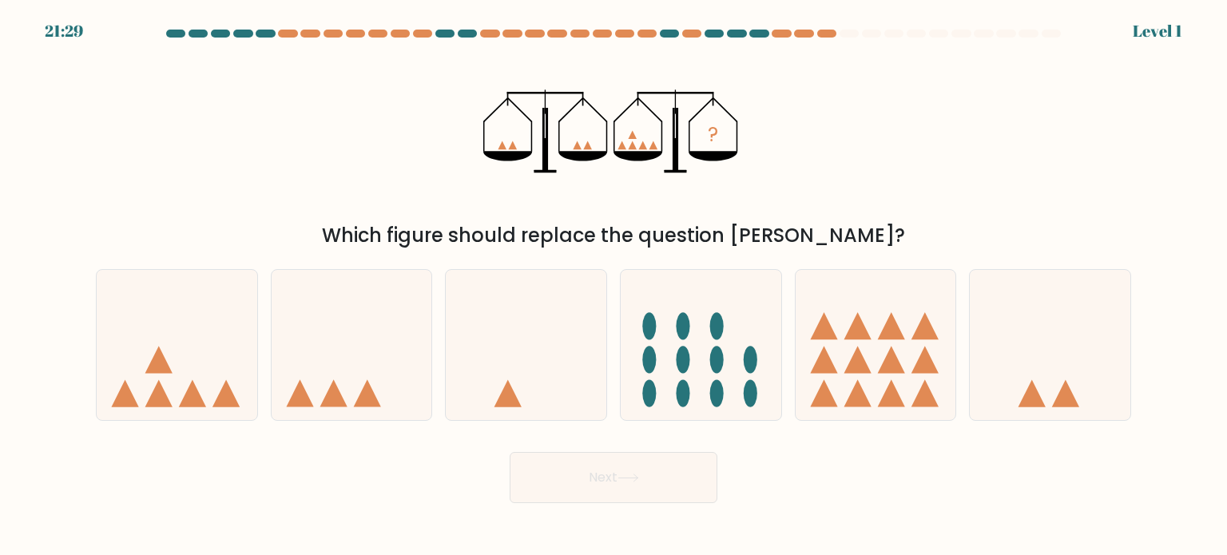
click at [614, 278] on input "a." at bounding box center [614, 282] width 1 height 8
radio input "true"
click at [510, 452] on button "Next" at bounding box center [614, 477] width 208 height 51
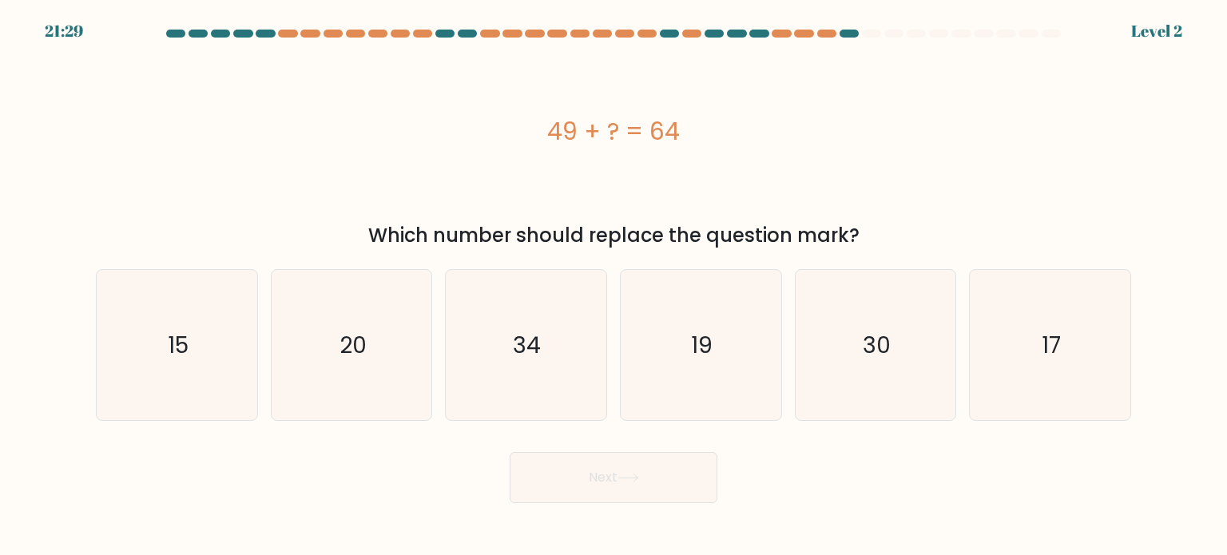
click at [614, 278] on input "a. 15" at bounding box center [614, 282] width 1 height 8
radio input "true"
click at [510, 452] on button "Next" at bounding box center [614, 477] width 208 height 51
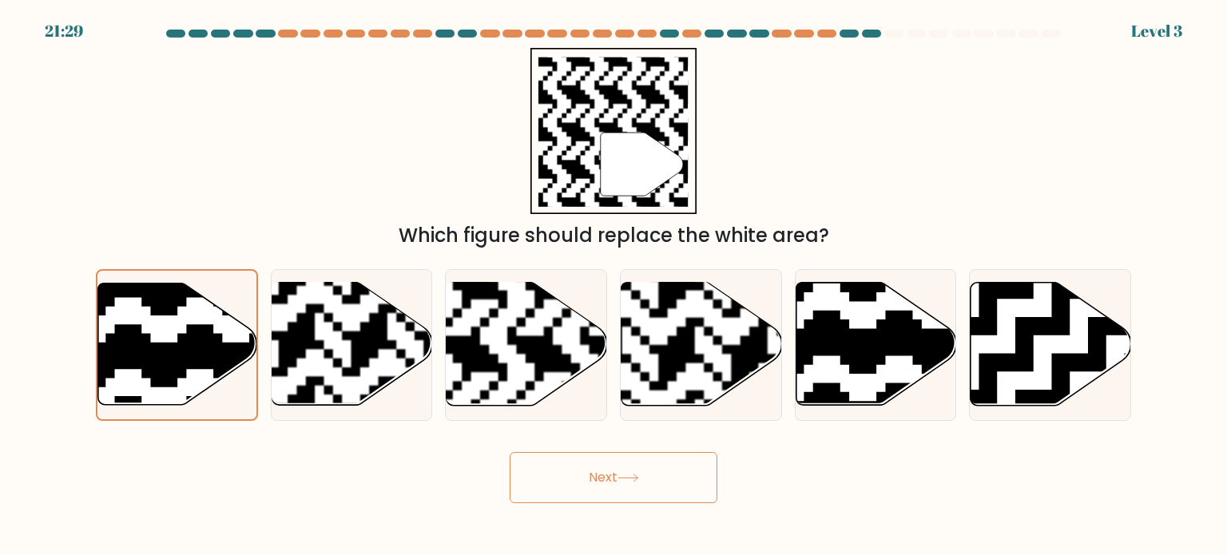
click at [510, 452] on button "Next" at bounding box center [614, 477] width 208 height 51
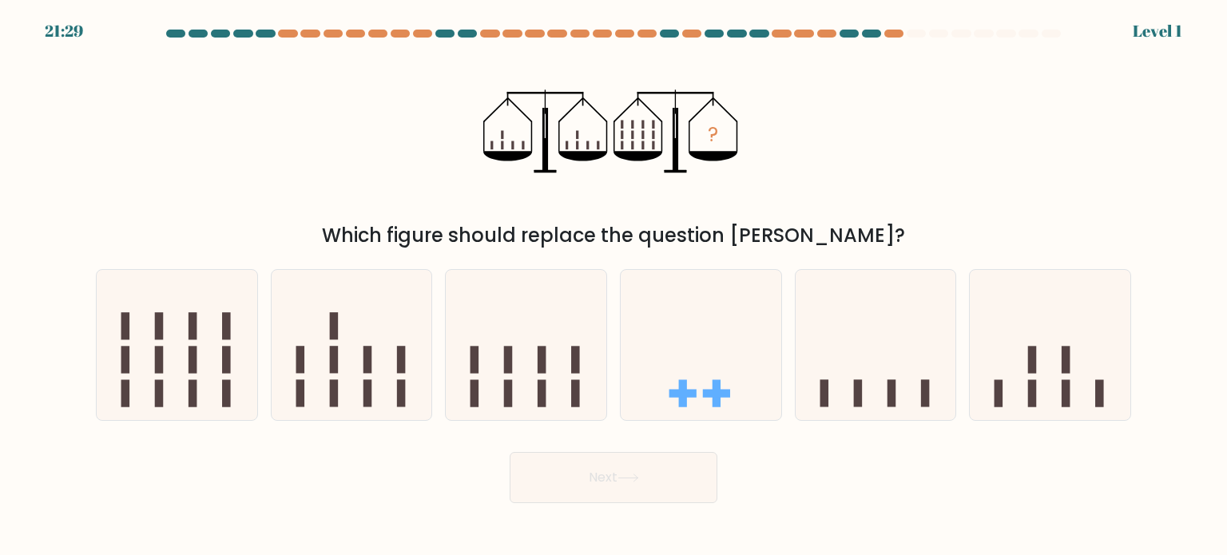
click at [614, 278] on input "a." at bounding box center [614, 282] width 1 height 8
radio input "true"
click at [510, 452] on button "Next" at bounding box center [614, 477] width 208 height 51
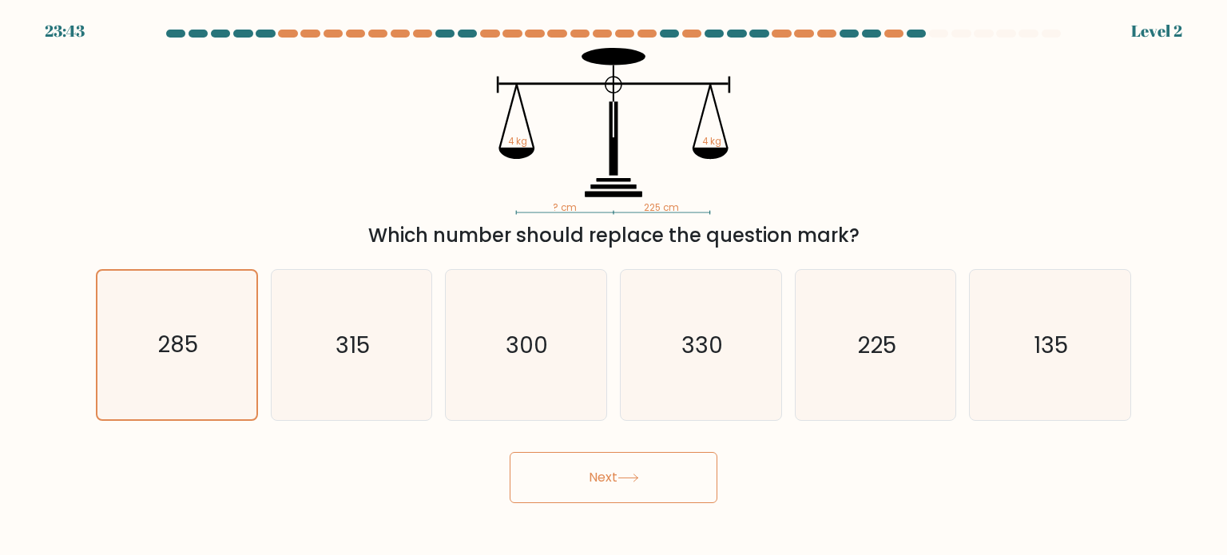
click at [510, 452] on button "Next" at bounding box center [614, 477] width 208 height 51
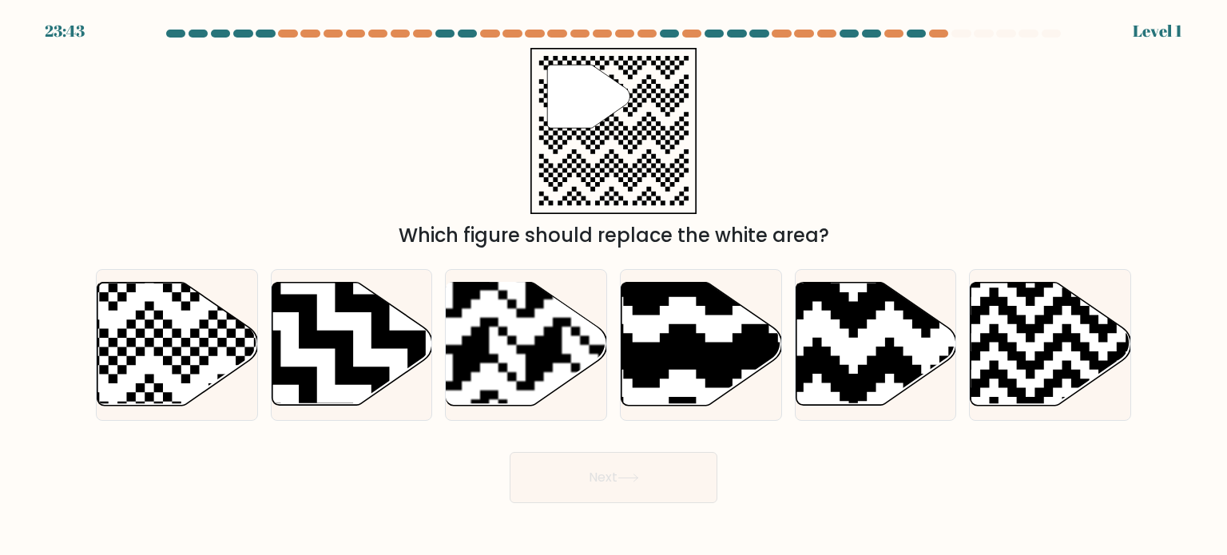
click at [510, 452] on button "Next" at bounding box center [614, 477] width 208 height 51
click at [614, 278] on input "a." at bounding box center [614, 282] width 1 height 8
radio input "true"
click at [510, 452] on button "Next" at bounding box center [614, 477] width 208 height 51
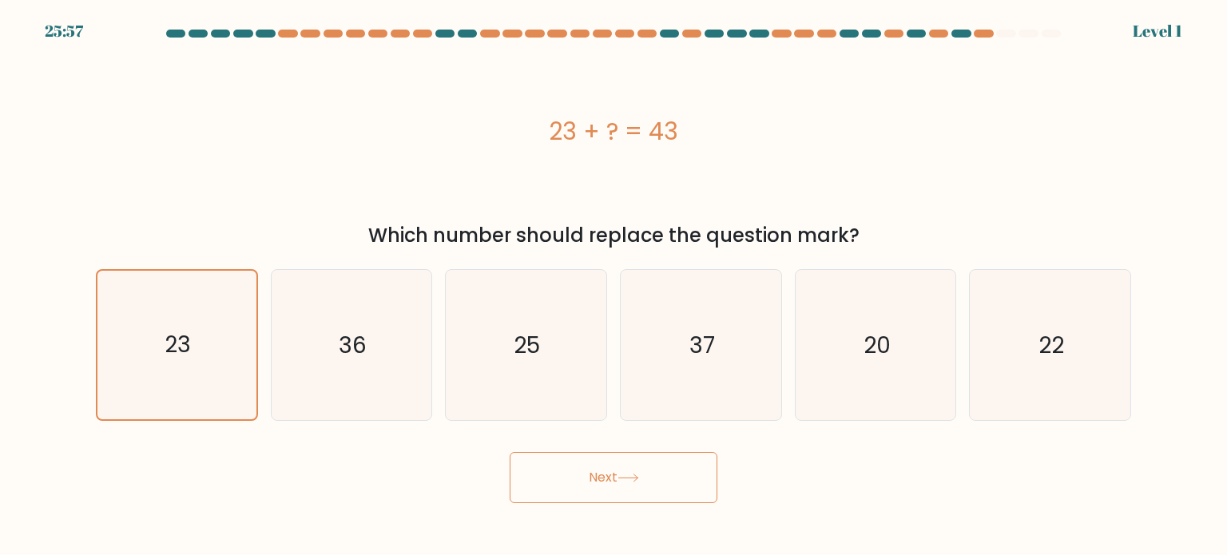
click at [510, 452] on button "Next" at bounding box center [614, 477] width 208 height 51
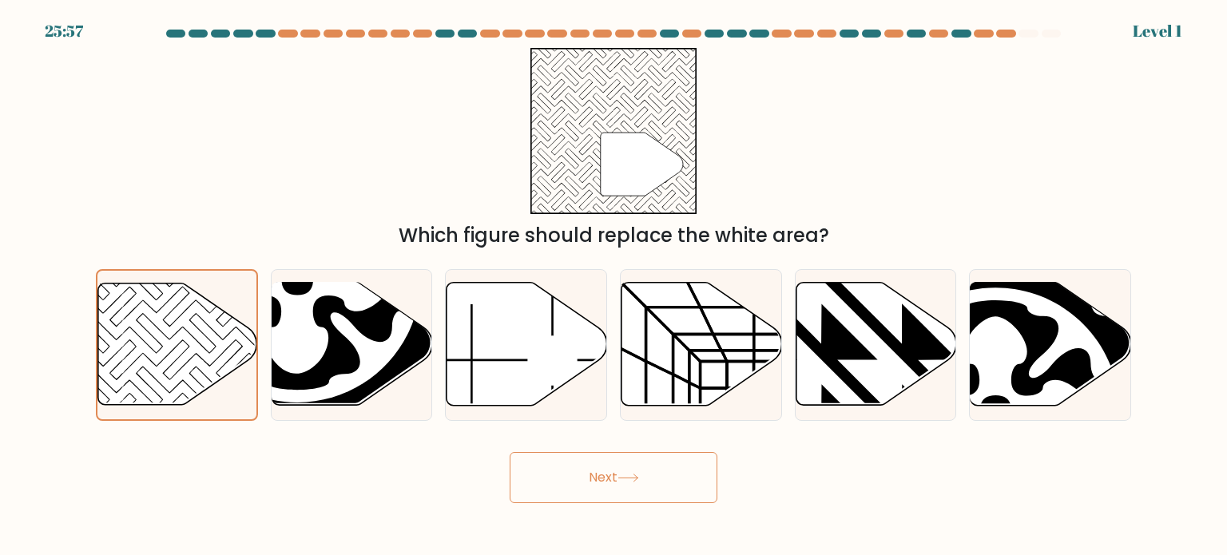
click at [510, 452] on button "Next" at bounding box center [614, 477] width 208 height 51
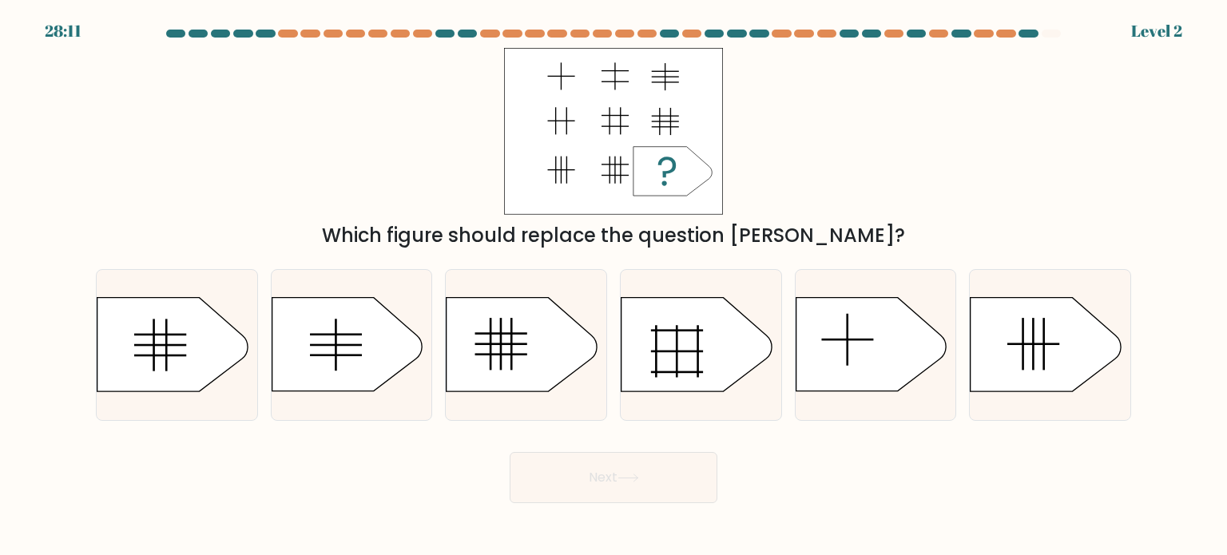
click at [510, 452] on button "Next" at bounding box center [614, 477] width 208 height 51
click at [614, 278] on input "a." at bounding box center [614, 282] width 1 height 8
radio input "true"
click at [510, 452] on button "Next" at bounding box center [614, 477] width 208 height 51
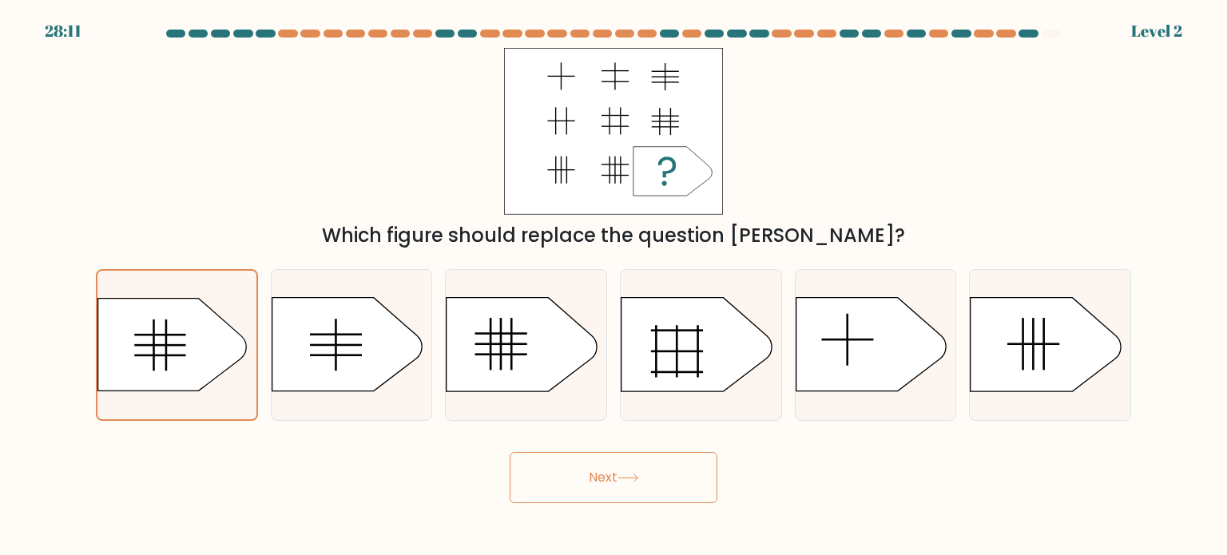
click at [510, 452] on button "Next" at bounding box center [614, 477] width 208 height 51
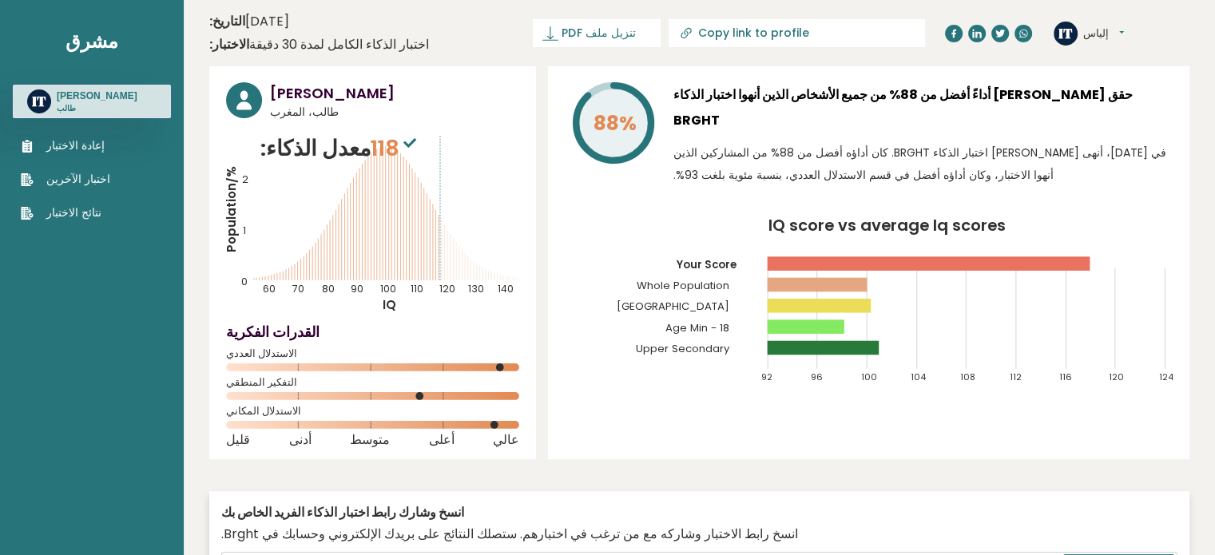
click at [703, 345] on icon "IQ score vs average Iq scores 92 96 100 104 108 112 116 120 124 Your Score Whol…" at bounding box center [869, 308] width 608 height 180
